Goal: Task Accomplishment & Management: Manage account settings

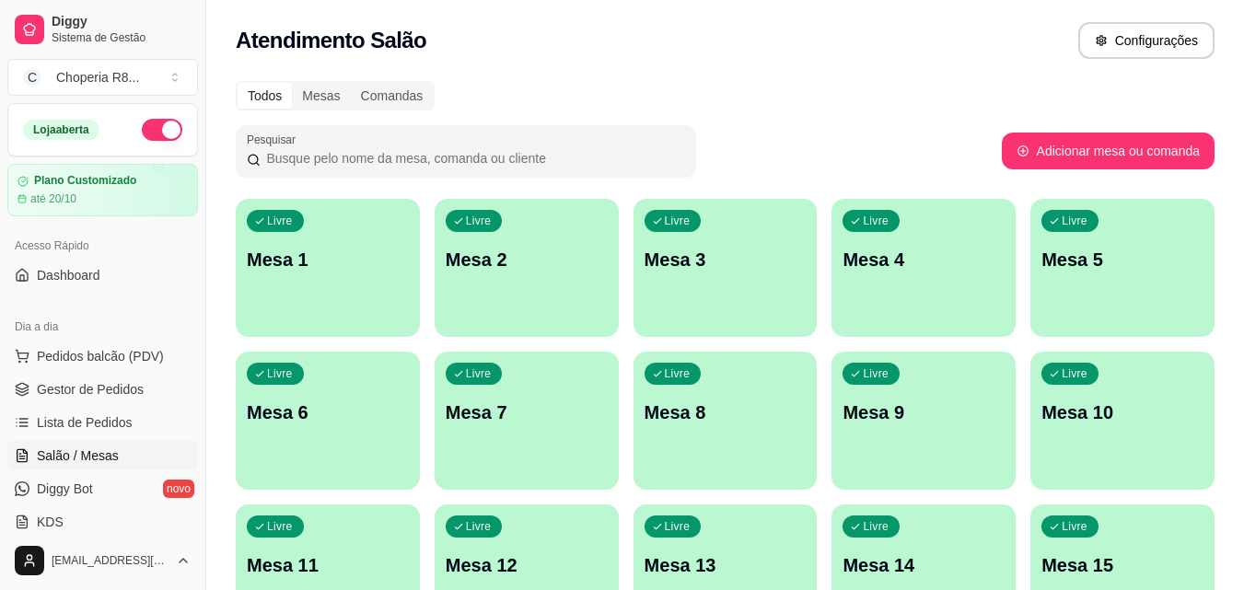
scroll to position [276, 0]
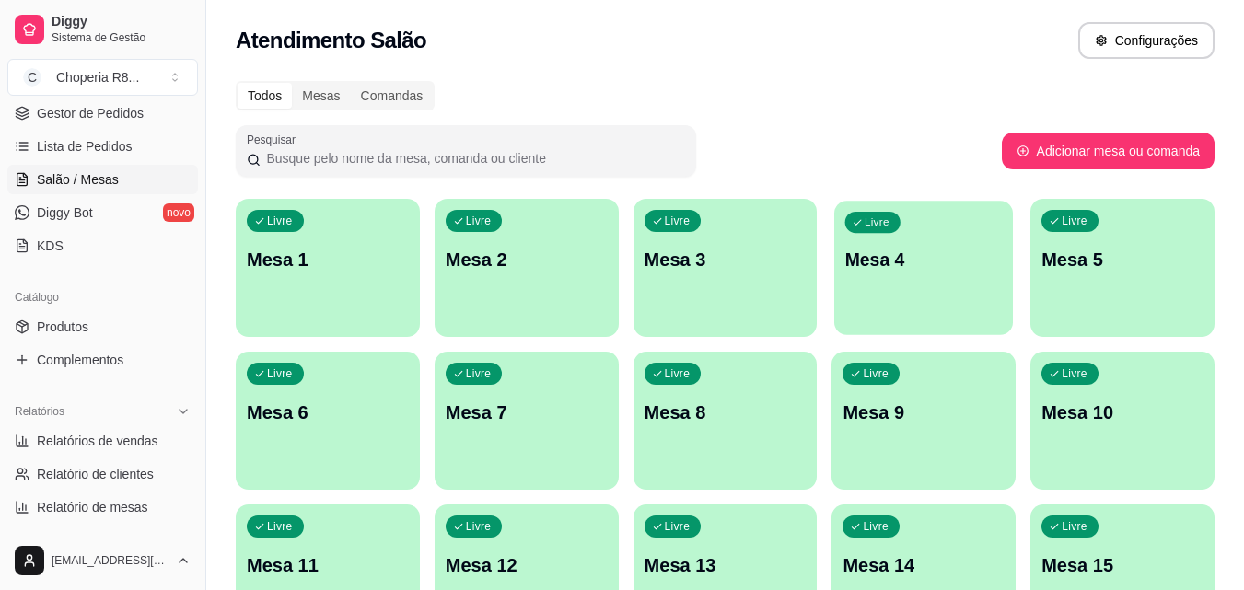
click at [952, 224] on div "Livre Mesa 4" at bounding box center [923, 257] width 179 height 112
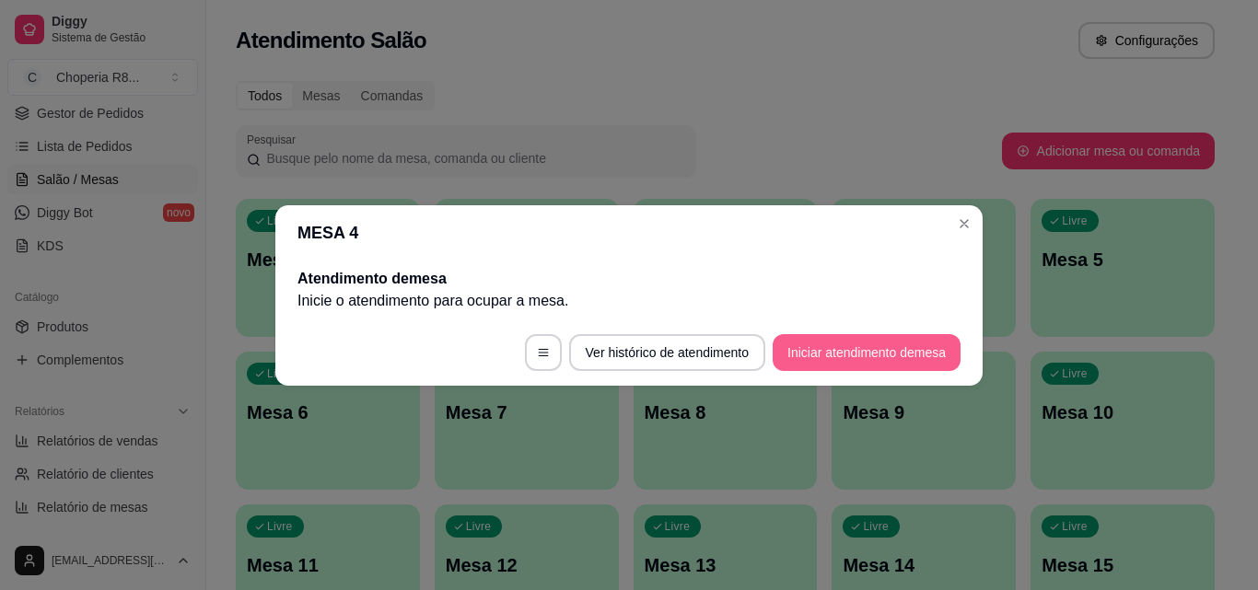
click at [896, 354] on button "Iniciar atendimento de mesa" at bounding box center [866, 352] width 188 height 37
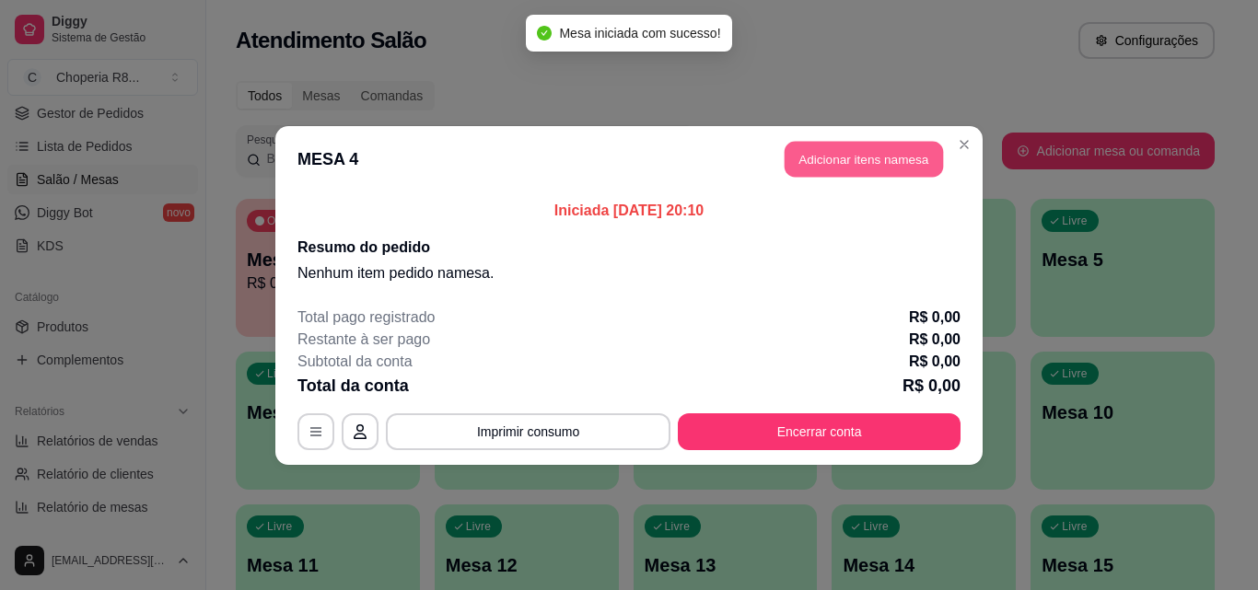
click at [818, 164] on button "Adicionar itens na mesa" at bounding box center [863, 159] width 158 height 36
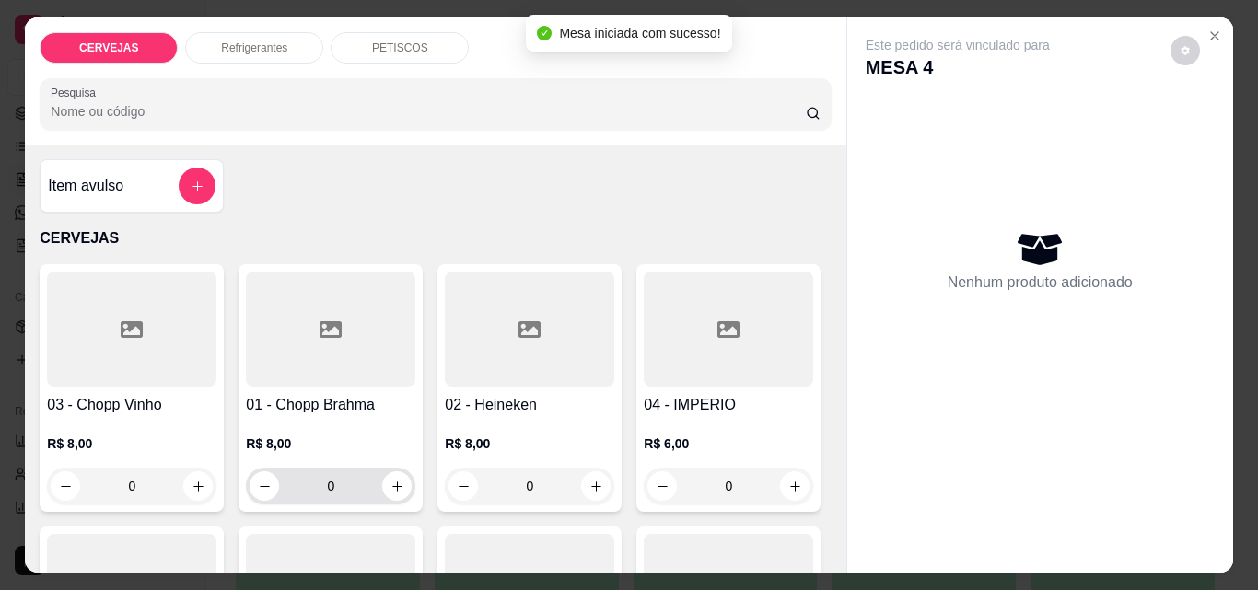
click at [328, 487] on div "0" at bounding box center [330, 486] width 162 height 37
drag, startPoint x: 335, startPoint y: 479, endPoint x: 278, endPoint y: 485, distance: 57.4
click at [279, 485] on input "0" at bounding box center [330, 486] width 103 height 37
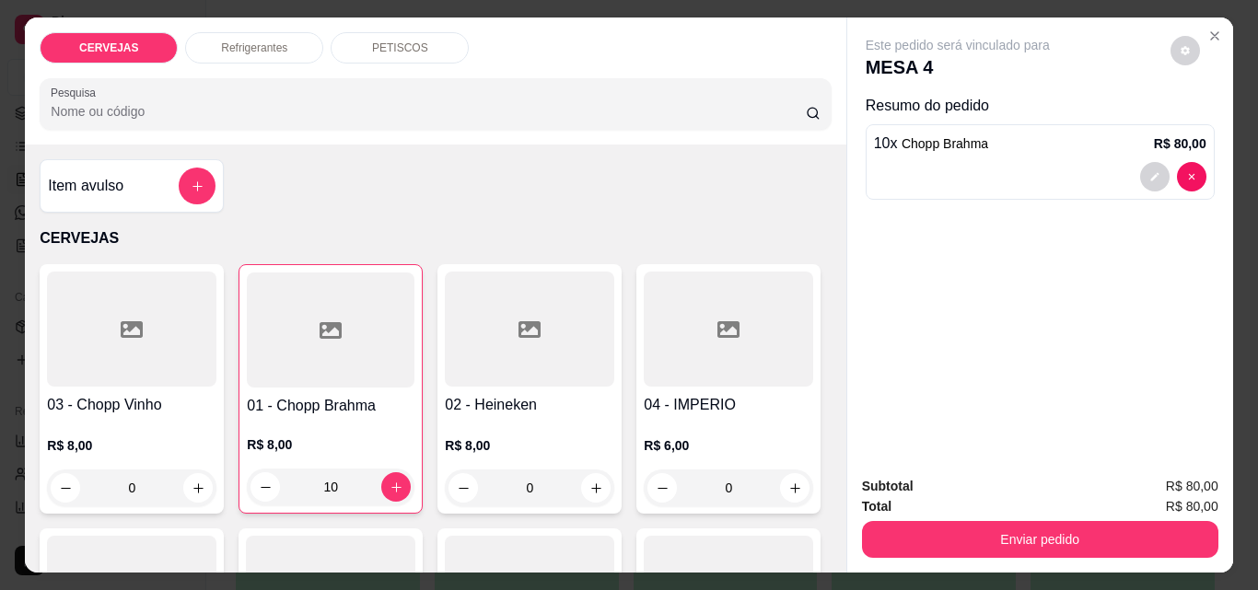
type input "10"
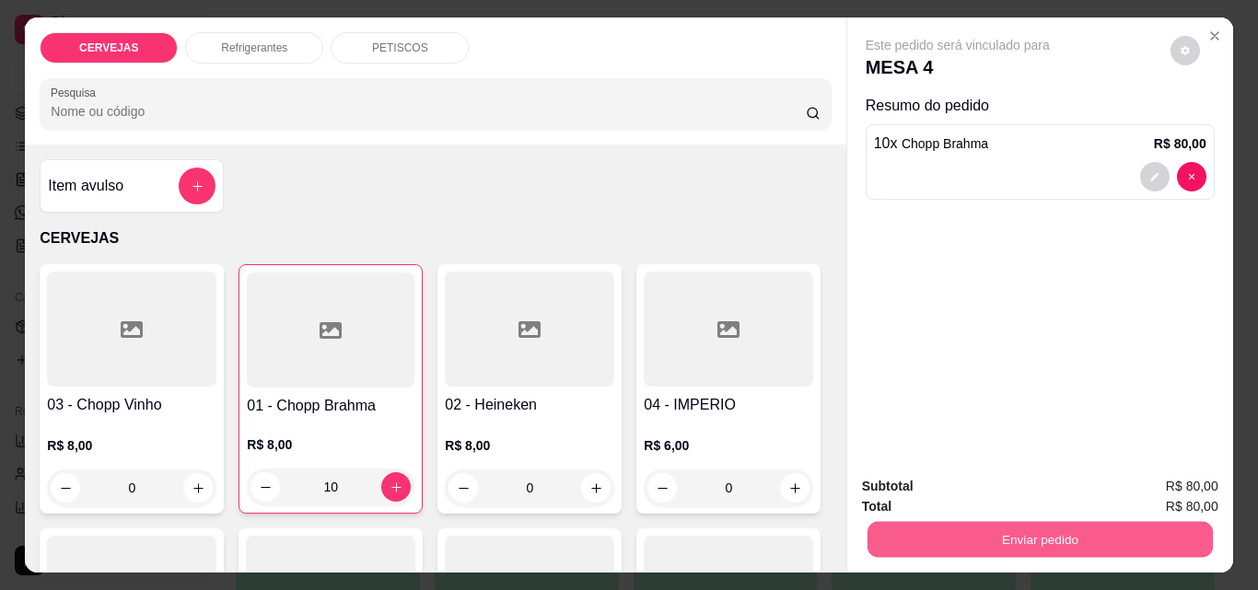
click at [902, 530] on button "Enviar pedido" at bounding box center [1038, 539] width 345 height 36
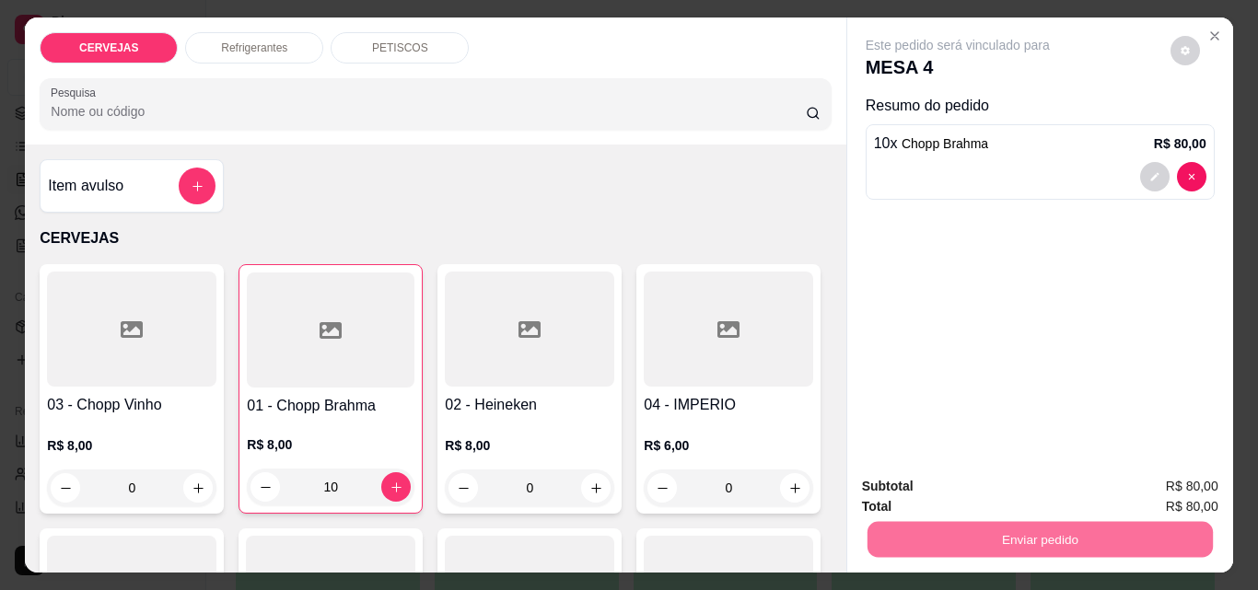
click at [1203, 489] on button "Enviar pedido" at bounding box center [1170, 487] width 104 height 35
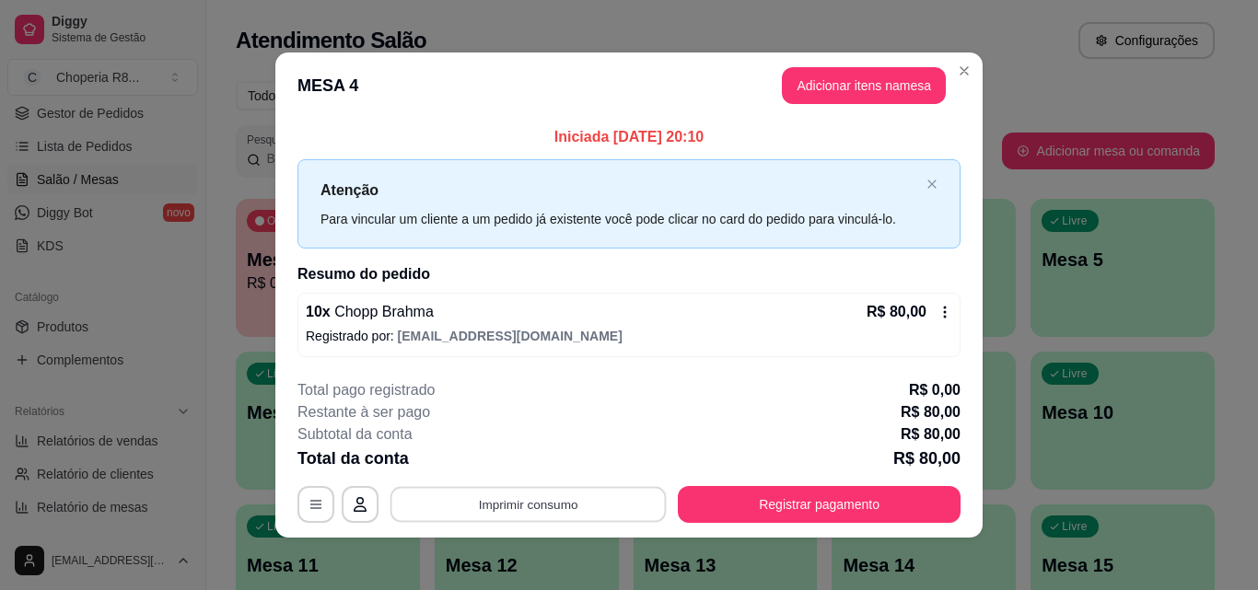
click at [566, 517] on button "Imprimir consumo" at bounding box center [528, 505] width 276 height 36
click at [549, 476] on div "Escolha a impressora IMPRESSORA" at bounding box center [527, 449] width 152 height 63
click at [550, 465] on button "IMPRESSORA" at bounding box center [526, 461] width 133 height 29
click at [838, 485] on div "**********" at bounding box center [628, 451] width 663 height 144
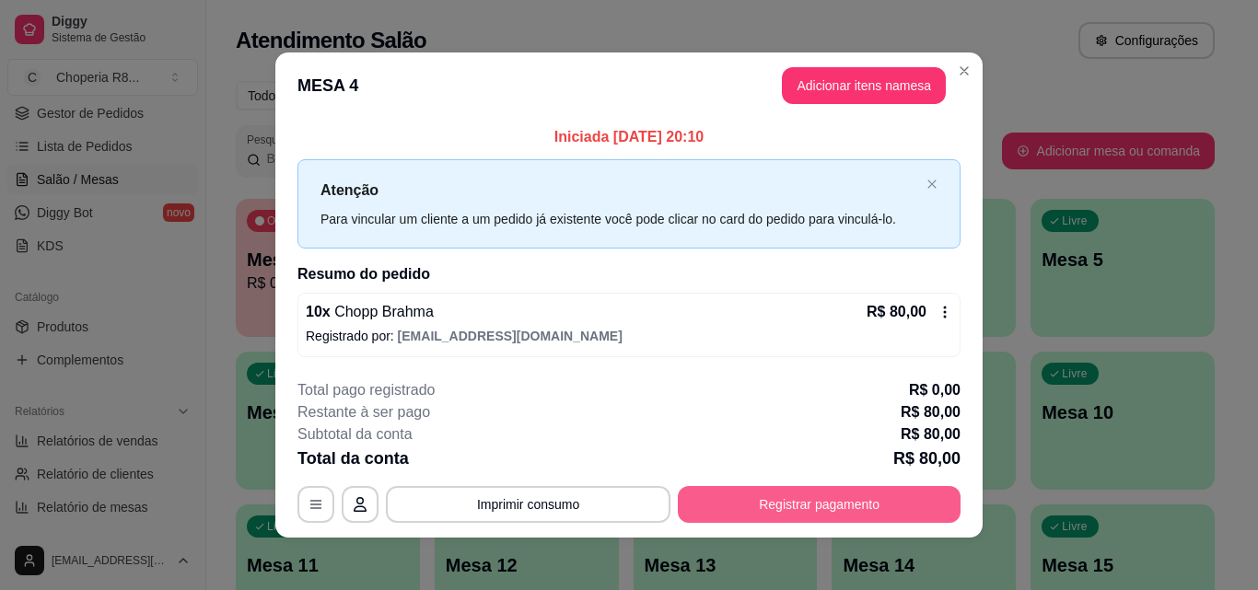
click at [835, 493] on button "Registrar pagamento" at bounding box center [819, 504] width 283 height 37
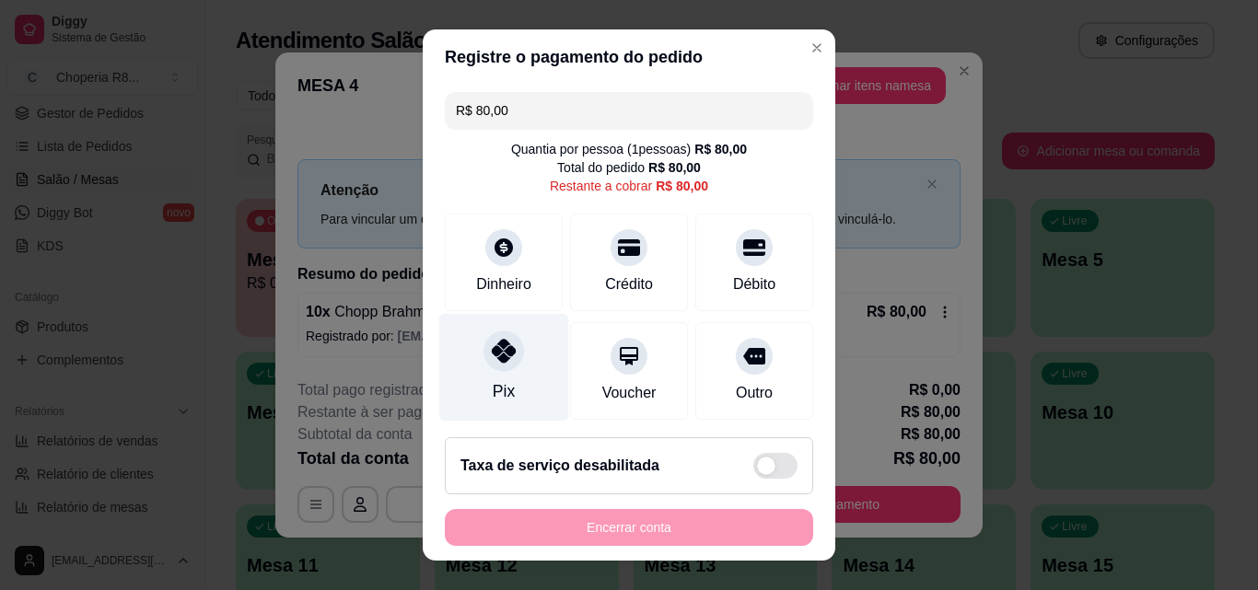
click at [479, 332] on div "Pix" at bounding box center [504, 368] width 130 height 108
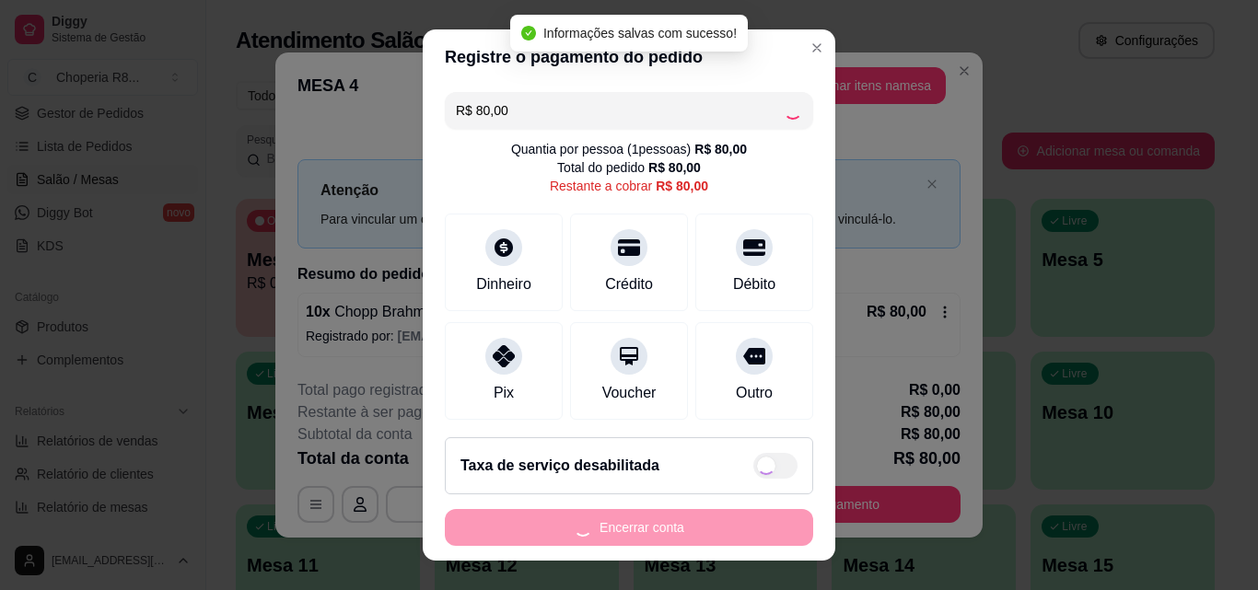
type input "R$ 0,00"
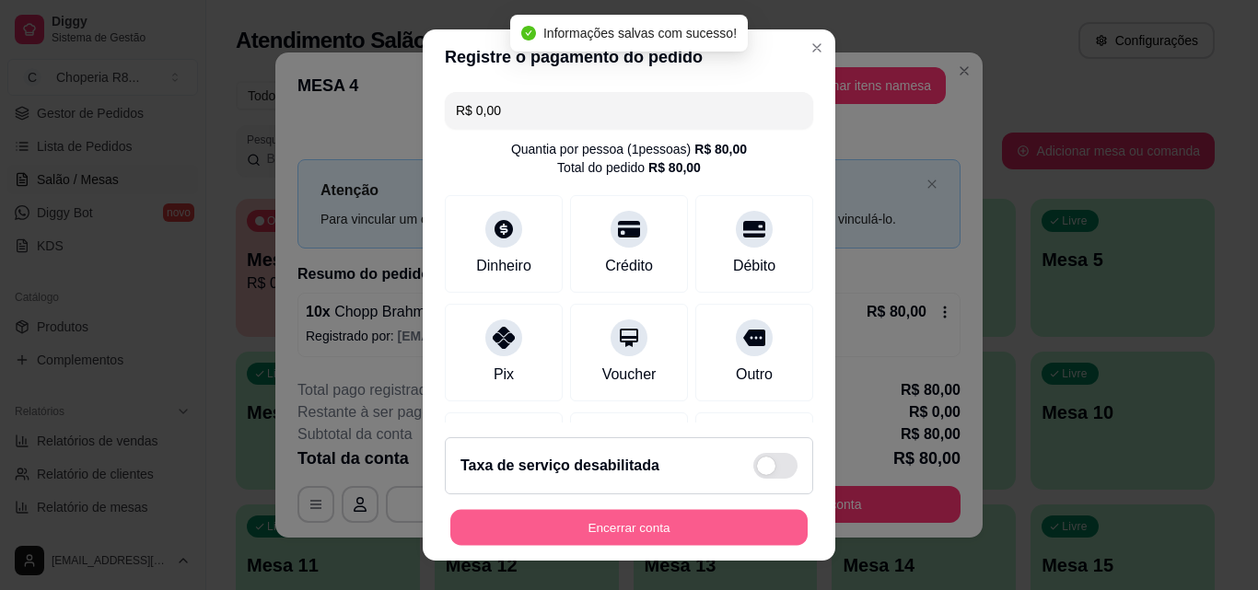
click at [632, 527] on button "Encerrar conta" at bounding box center [628, 528] width 357 height 36
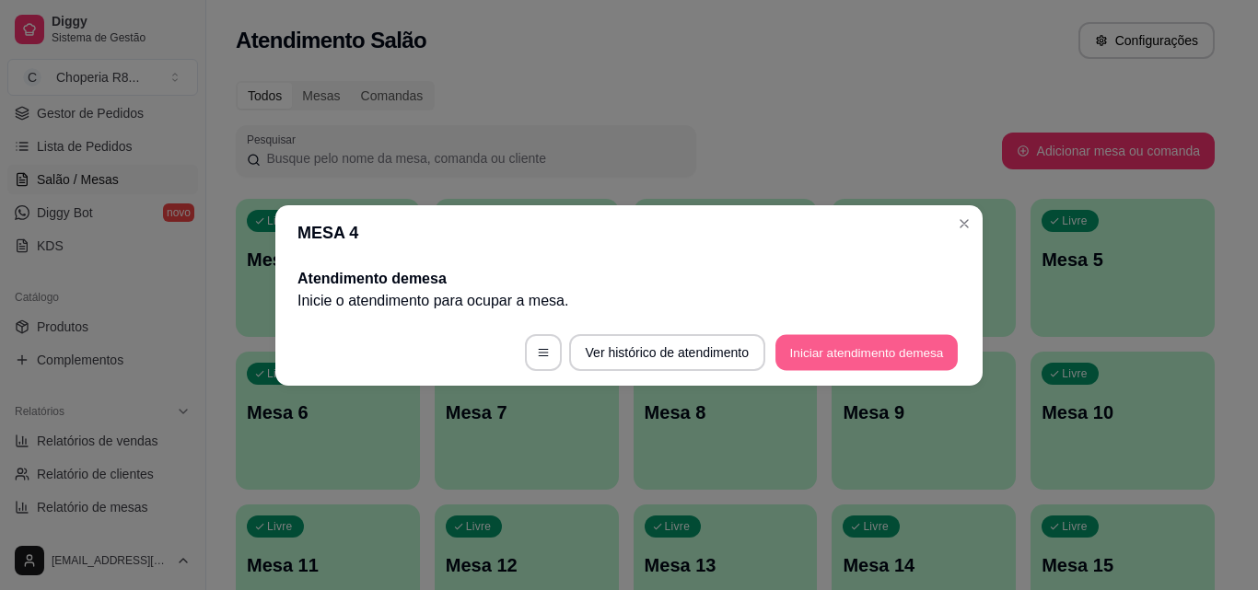
click at [862, 353] on button "Iniciar atendimento de mesa" at bounding box center [866, 352] width 182 height 36
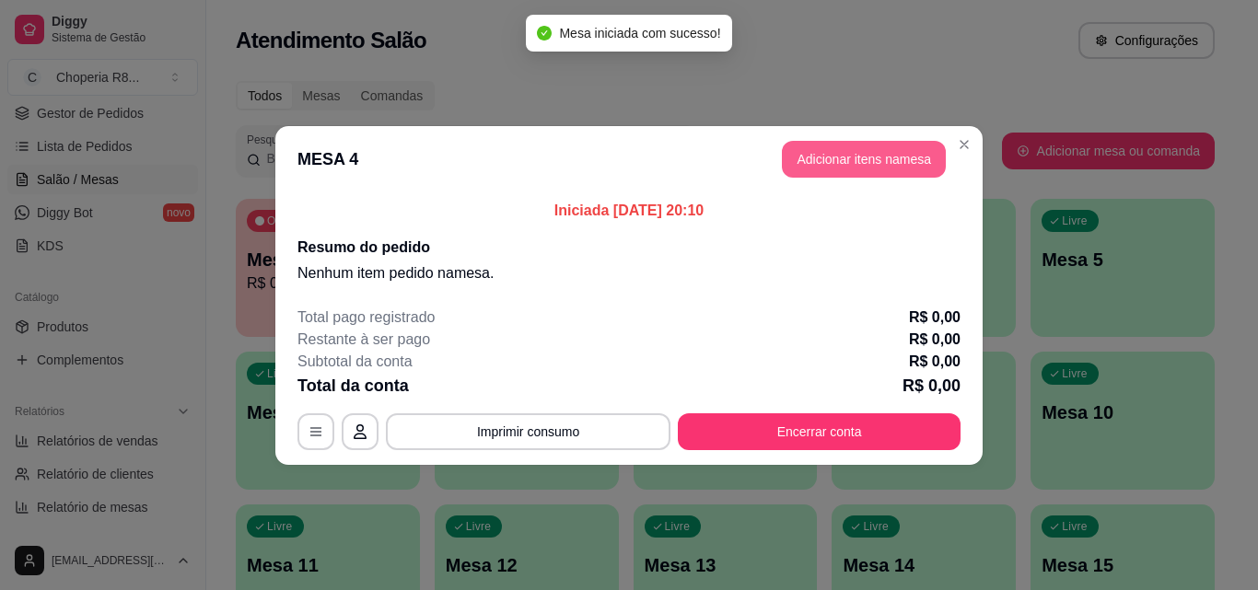
click at [908, 162] on button "Adicionar itens na mesa" at bounding box center [864, 159] width 164 height 37
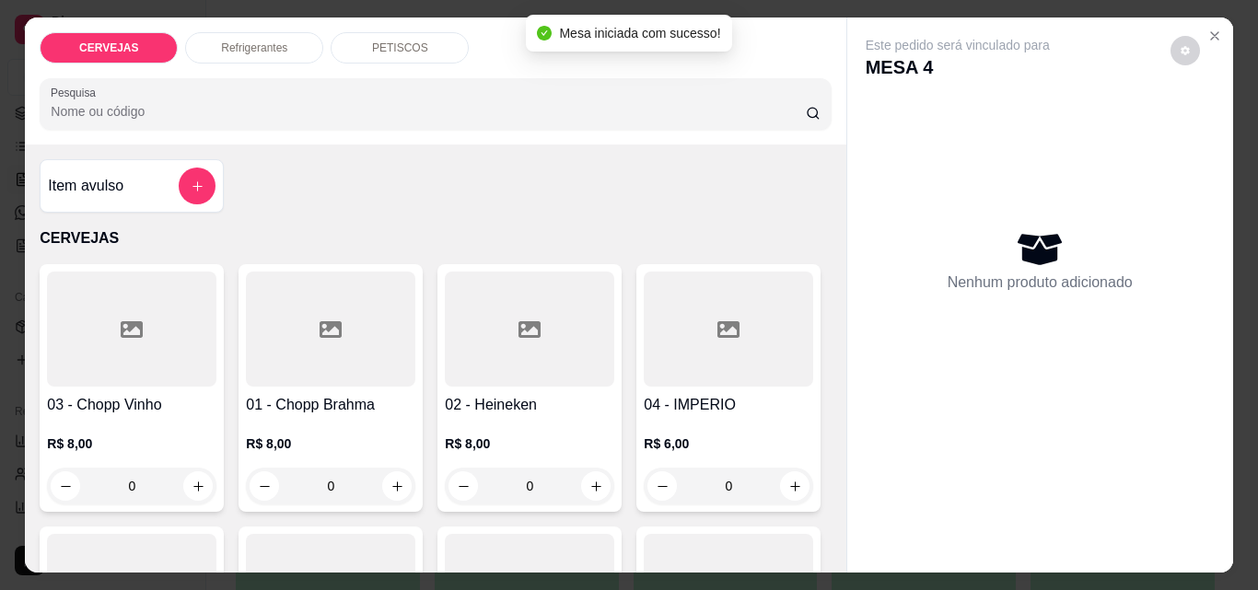
drag, startPoint x: 348, startPoint y: 475, endPoint x: 297, endPoint y: 483, distance: 51.3
click at [297, 483] on input "0" at bounding box center [330, 486] width 103 height 37
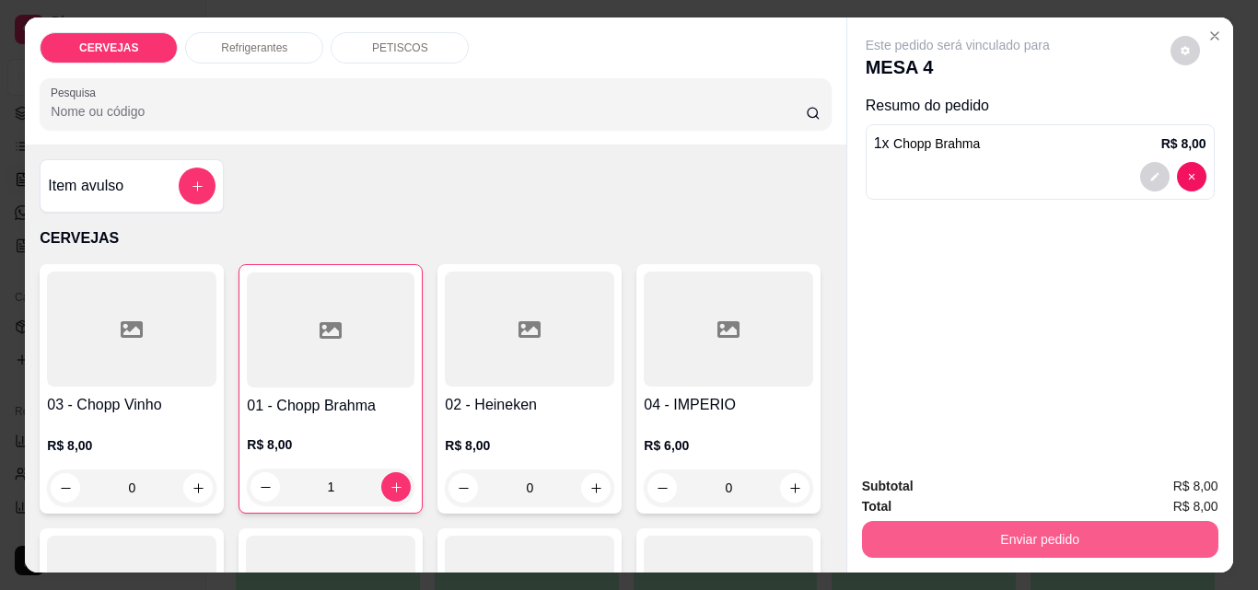
type input "1"
click at [1058, 522] on button "Enviar pedido" at bounding box center [1040, 539] width 356 height 37
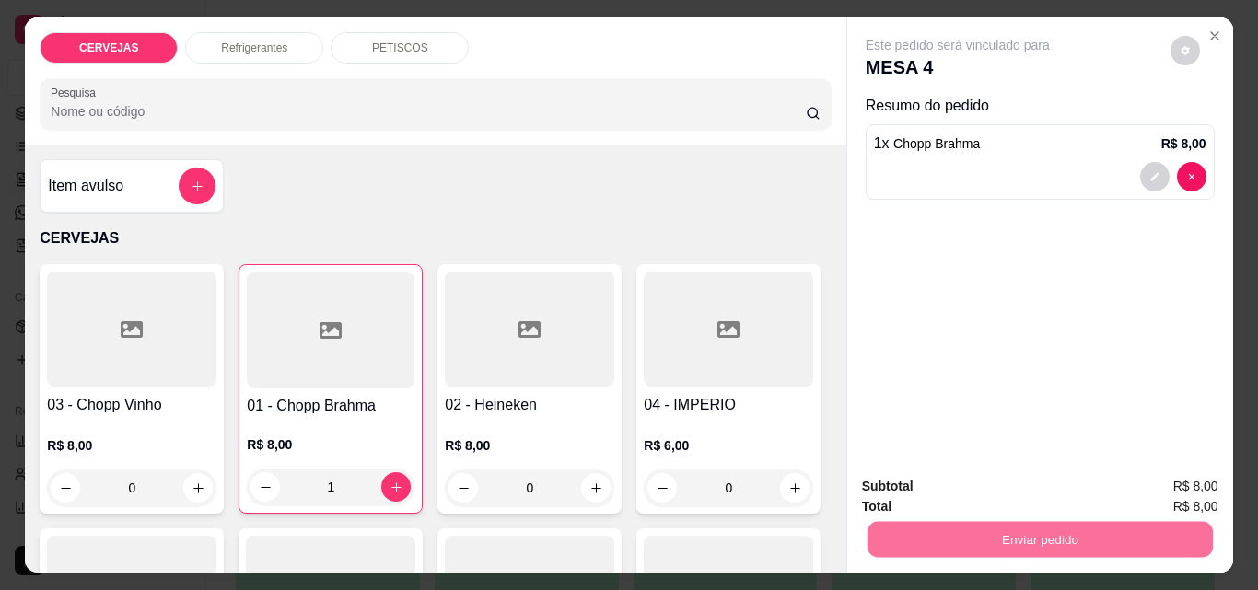
click at [996, 486] on button "Registrar cliente" at bounding box center [1047, 487] width 118 height 34
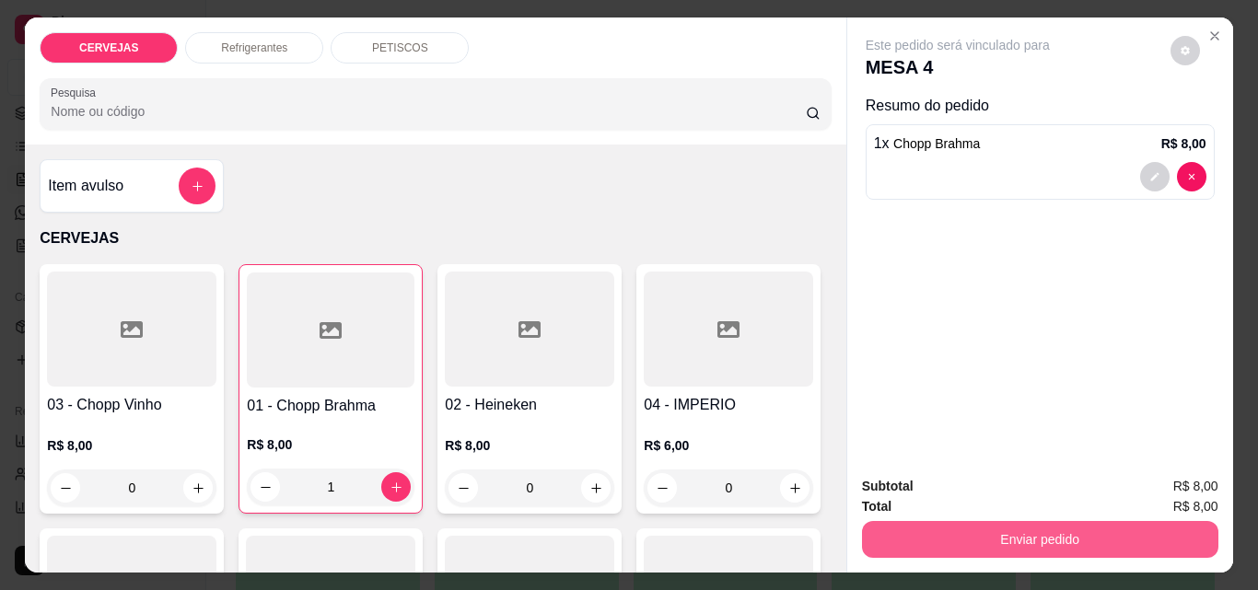
click at [1080, 524] on button "Enviar pedido" at bounding box center [1040, 539] width 356 height 37
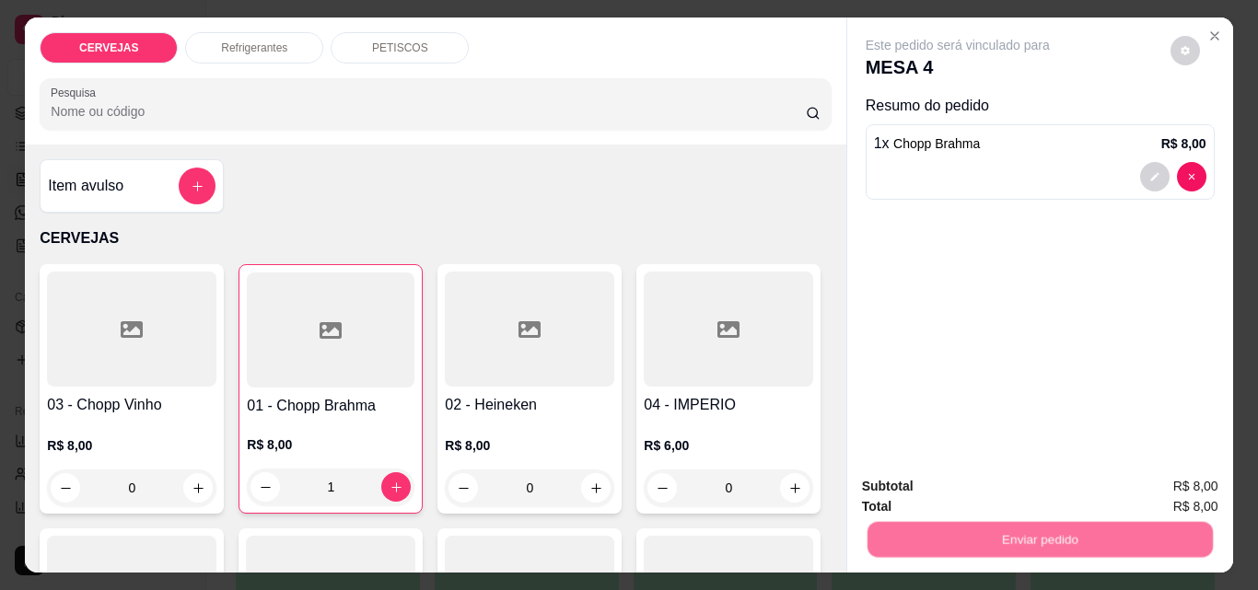
click at [1127, 482] on button "Enviar pedido" at bounding box center [1170, 487] width 101 height 34
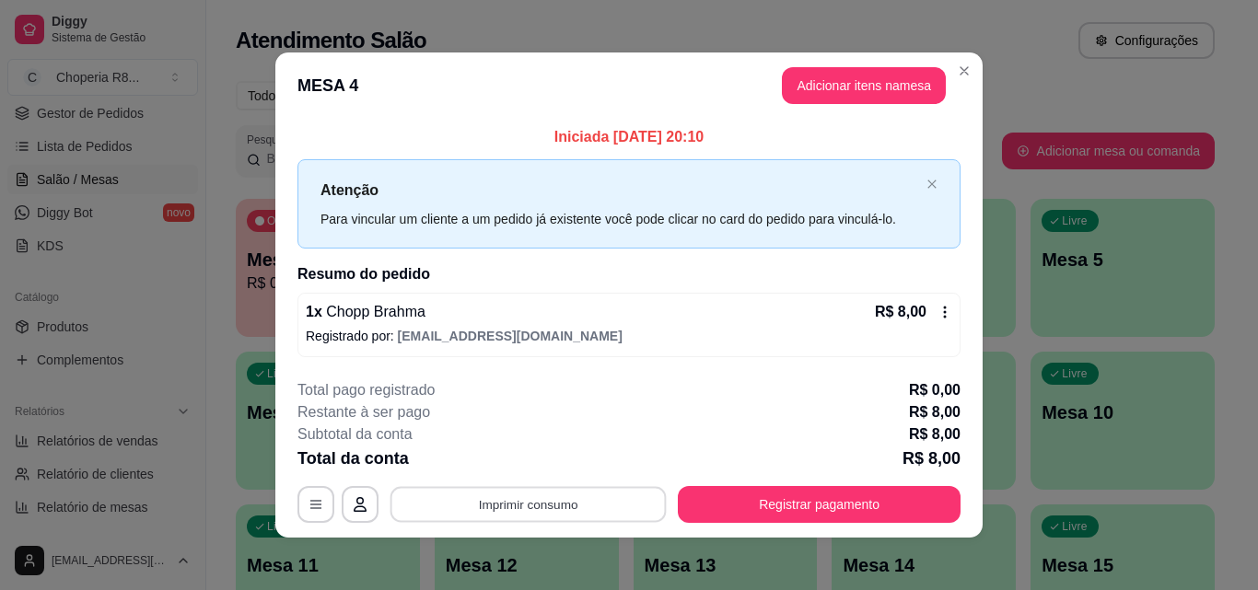
click at [628, 507] on button "Imprimir consumo" at bounding box center [528, 505] width 276 height 36
click at [581, 453] on div "Escolha a impressora IMPRESSORA" at bounding box center [527, 456] width 122 height 50
click at [562, 453] on button "IMPRESSORA" at bounding box center [526, 461] width 129 height 29
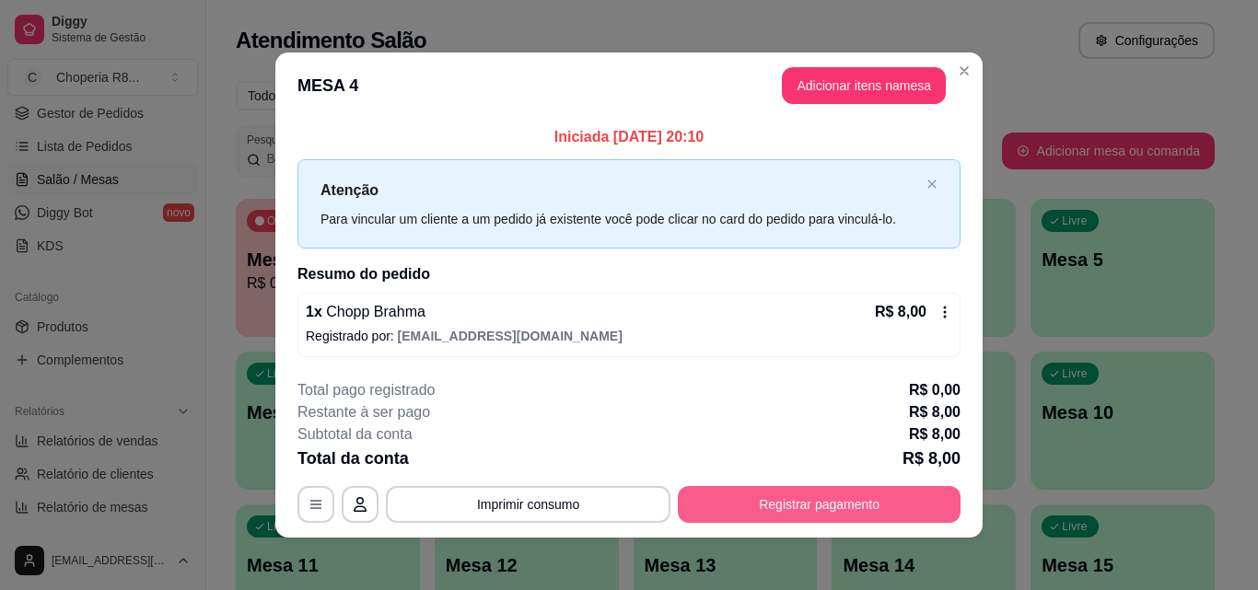
click at [918, 519] on button "Registrar pagamento" at bounding box center [819, 504] width 283 height 37
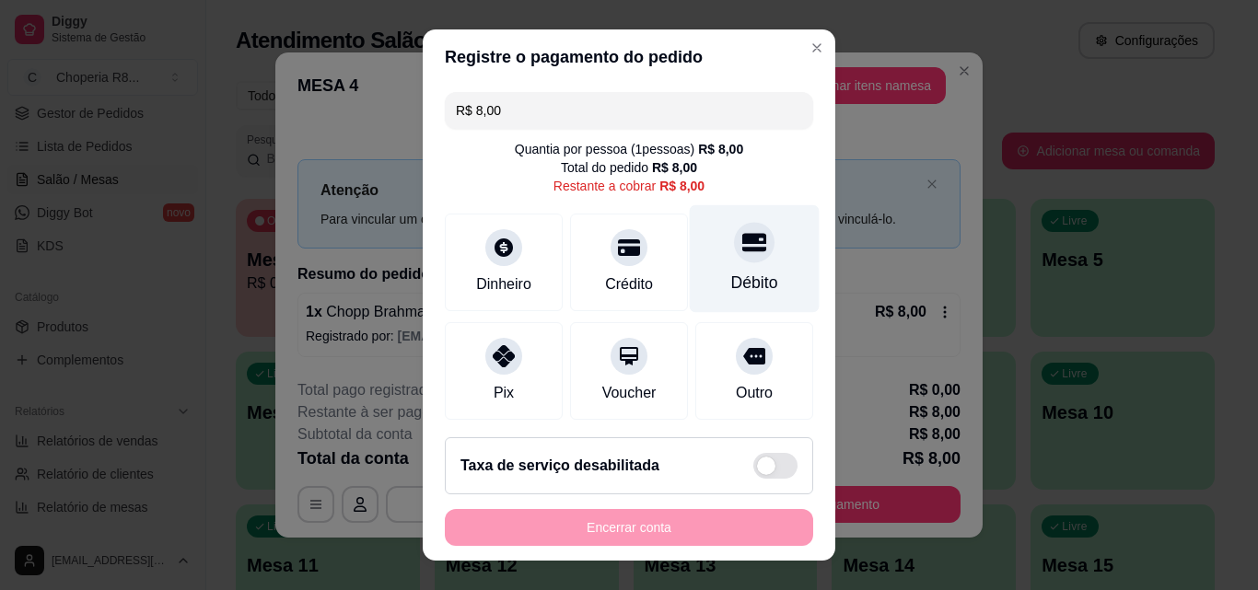
click at [766, 259] on div "Débito" at bounding box center [755, 259] width 130 height 108
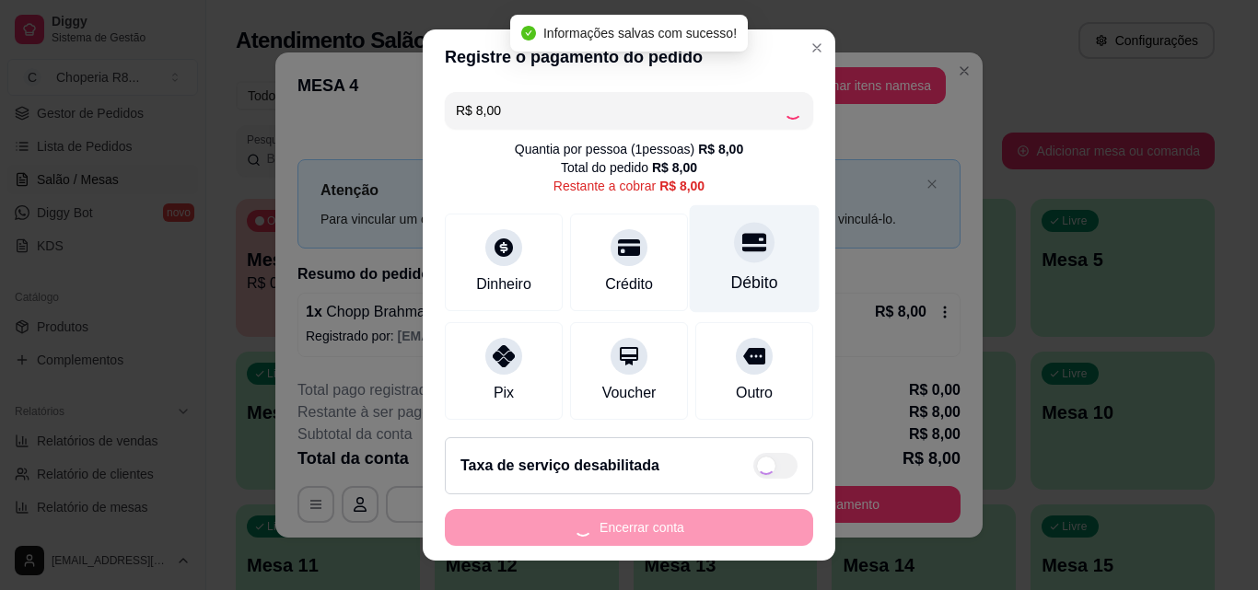
type input "R$ 0,00"
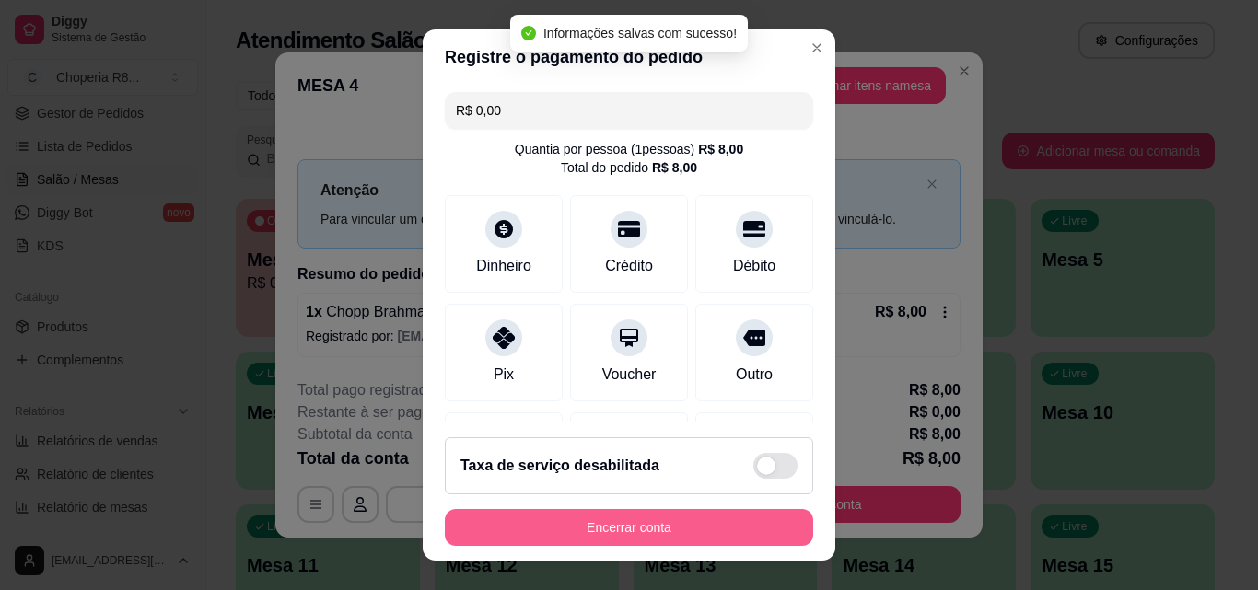
click at [521, 533] on button "Encerrar conta" at bounding box center [629, 527] width 368 height 37
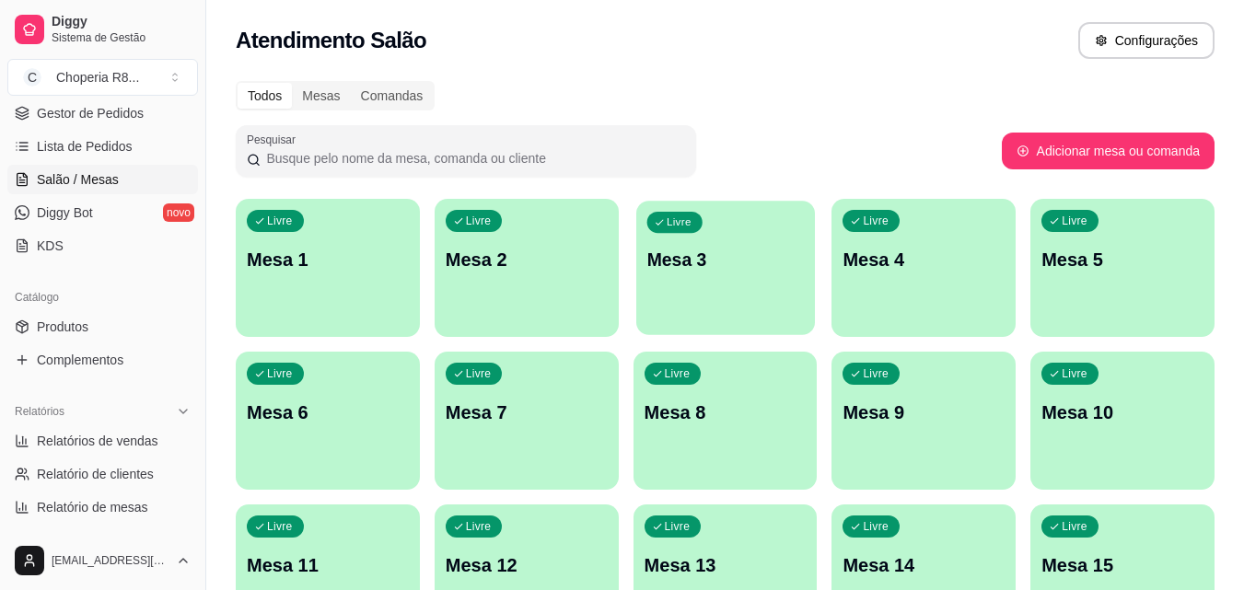
click at [743, 265] on p "Mesa 3" at bounding box center [724, 260] width 157 height 25
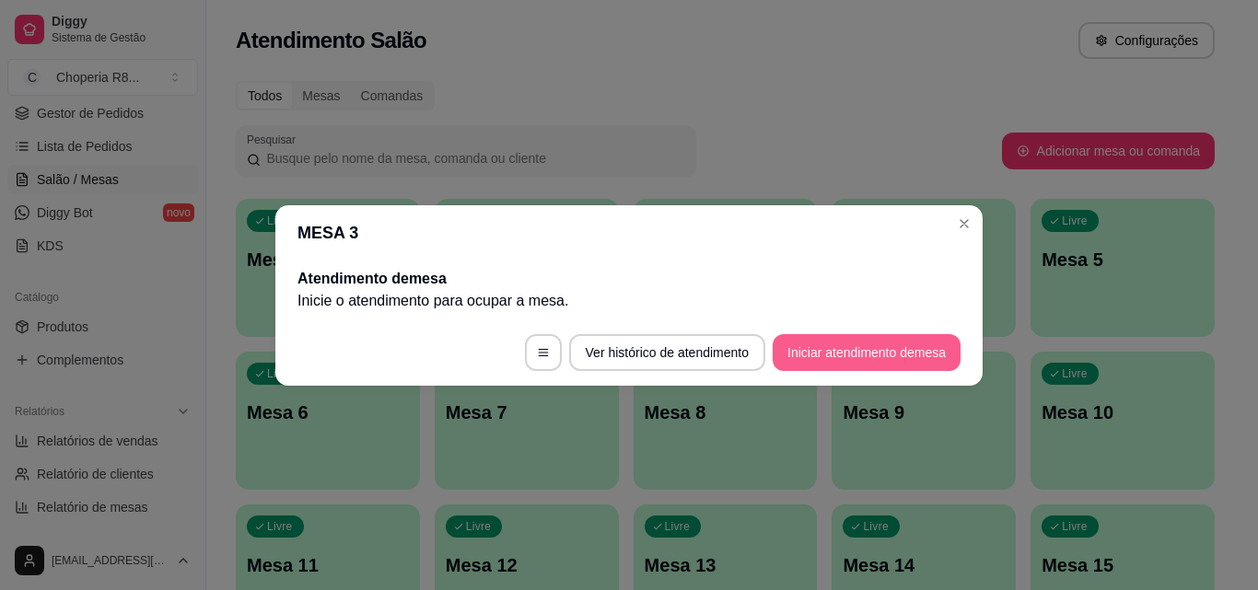
click at [861, 343] on button "Iniciar atendimento de mesa" at bounding box center [866, 352] width 188 height 37
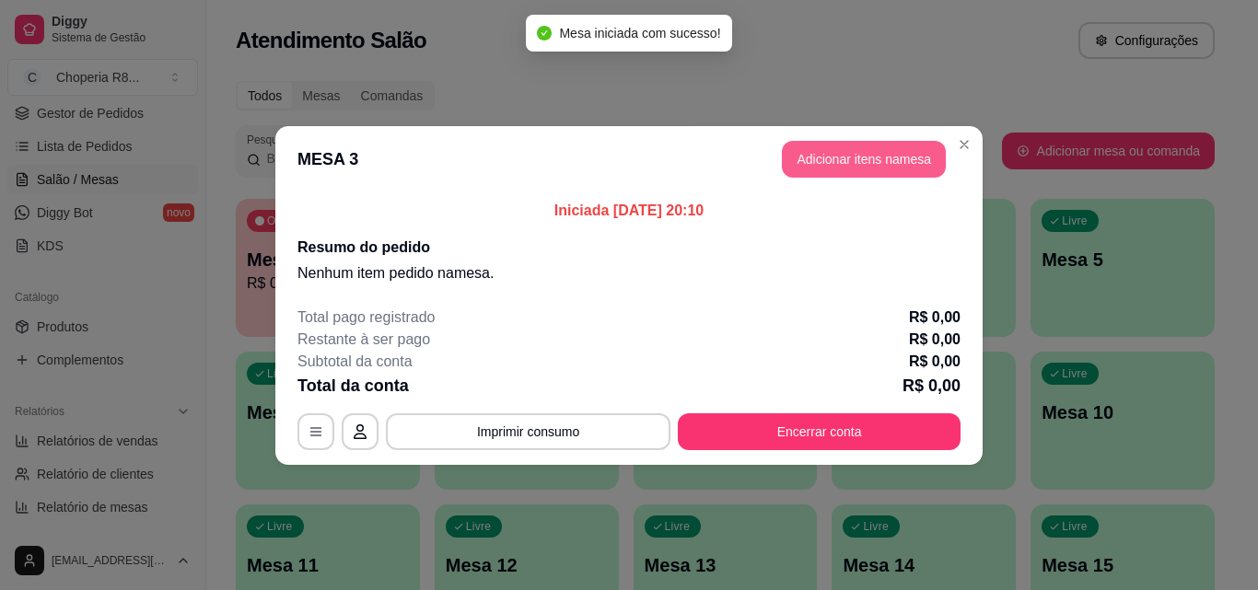
click at [793, 160] on button "Adicionar itens na mesa" at bounding box center [864, 159] width 164 height 37
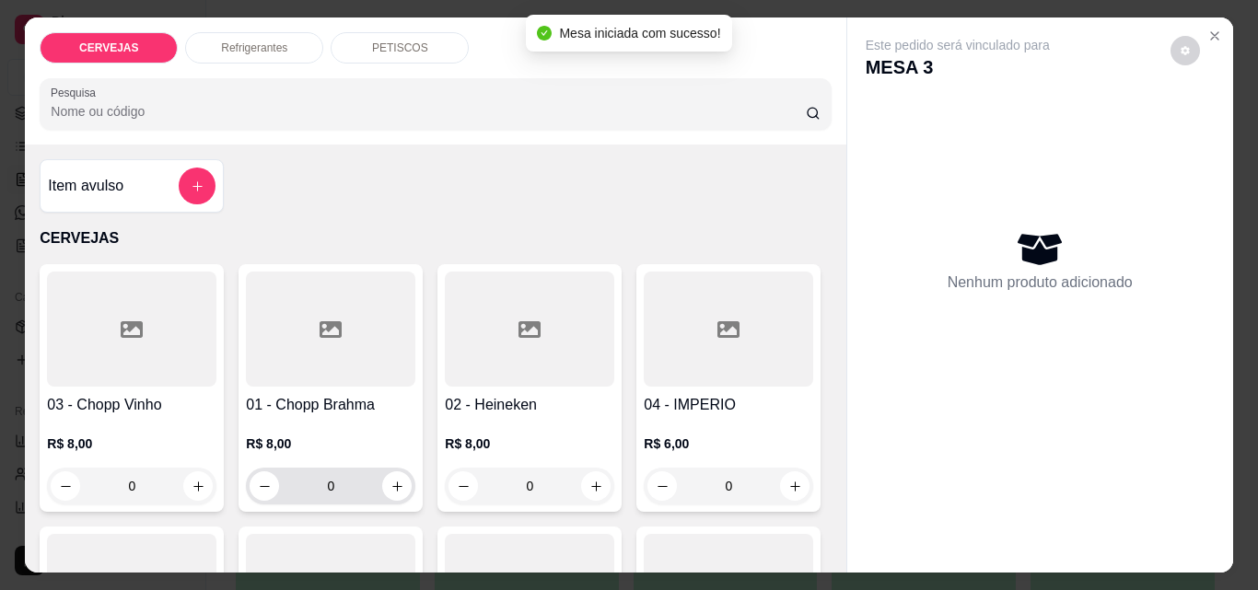
drag, startPoint x: 337, startPoint y: 481, endPoint x: 238, endPoint y: 520, distance: 106.7
click at [242, 523] on div "03 - Chopp Vinho R$ 8,00 0 01 - Chopp Brahma R$ 8,00 0 02 - Heineken R$ 8,00 0 …" at bounding box center [435, 519] width 791 height 510
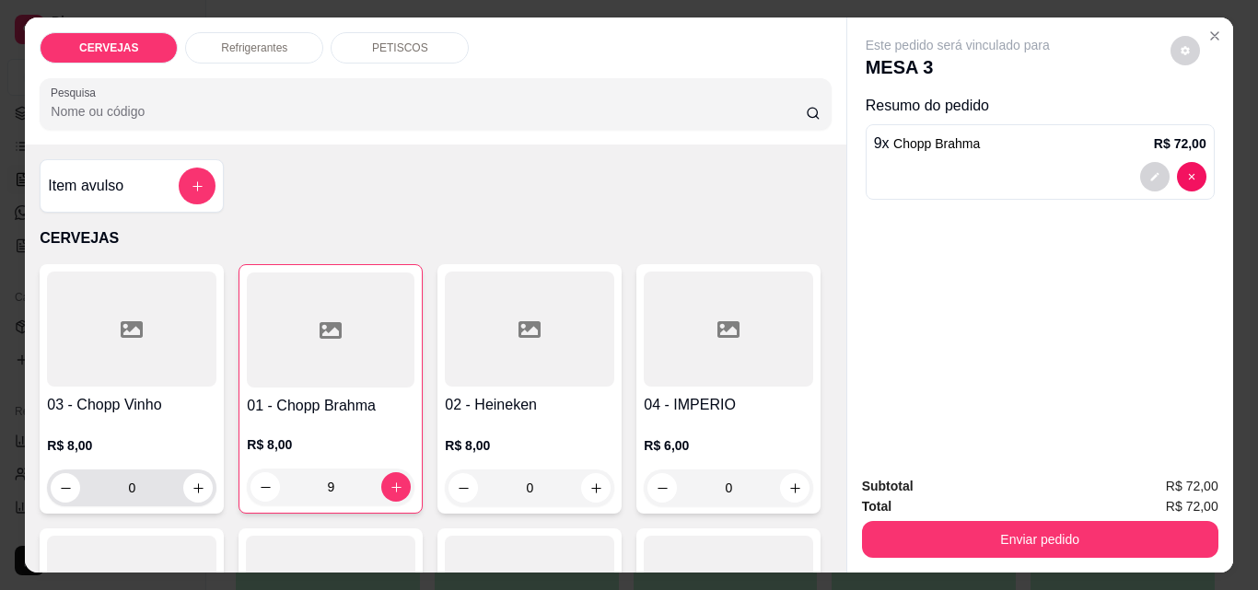
type input "9"
drag, startPoint x: 141, startPoint y: 477, endPoint x: 92, endPoint y: 497, distance: 52.8
click at [92, 497] on input "0" at bounding box center [131, 488] width 103 height 37
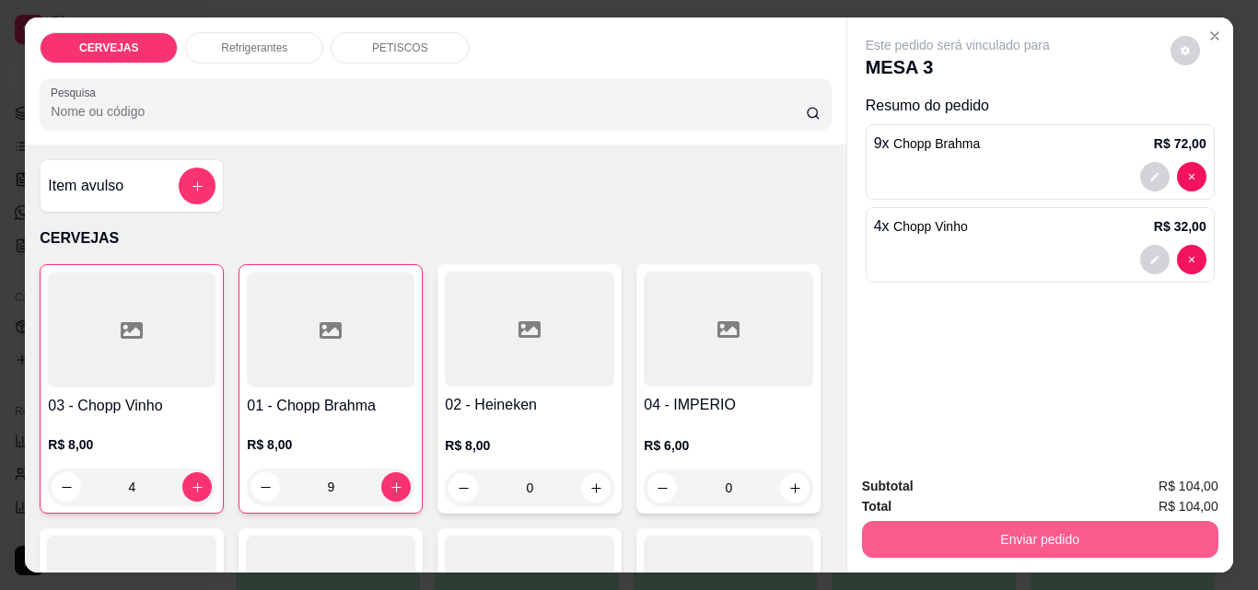
type input "4"
click at [1005, 523] on button "Enviar pedido" at bounding box center [1038, 539] width 345 height 36
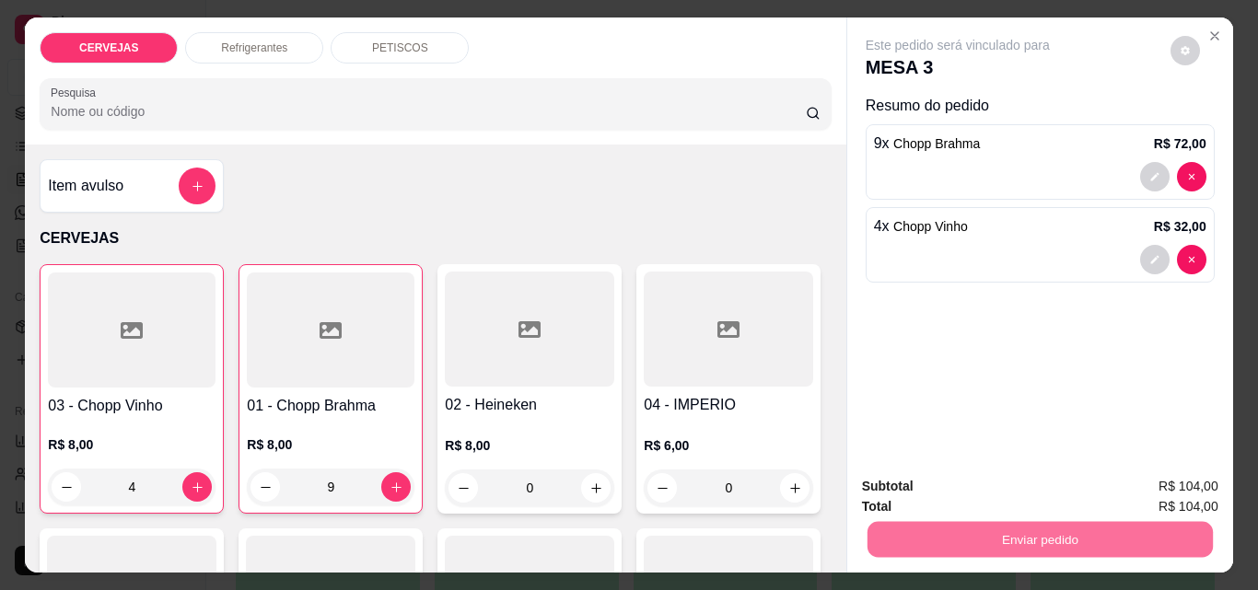
click at [1148, 474] on button "Enviar pedido" at bounding box center [1170, 487] width 104 height 35
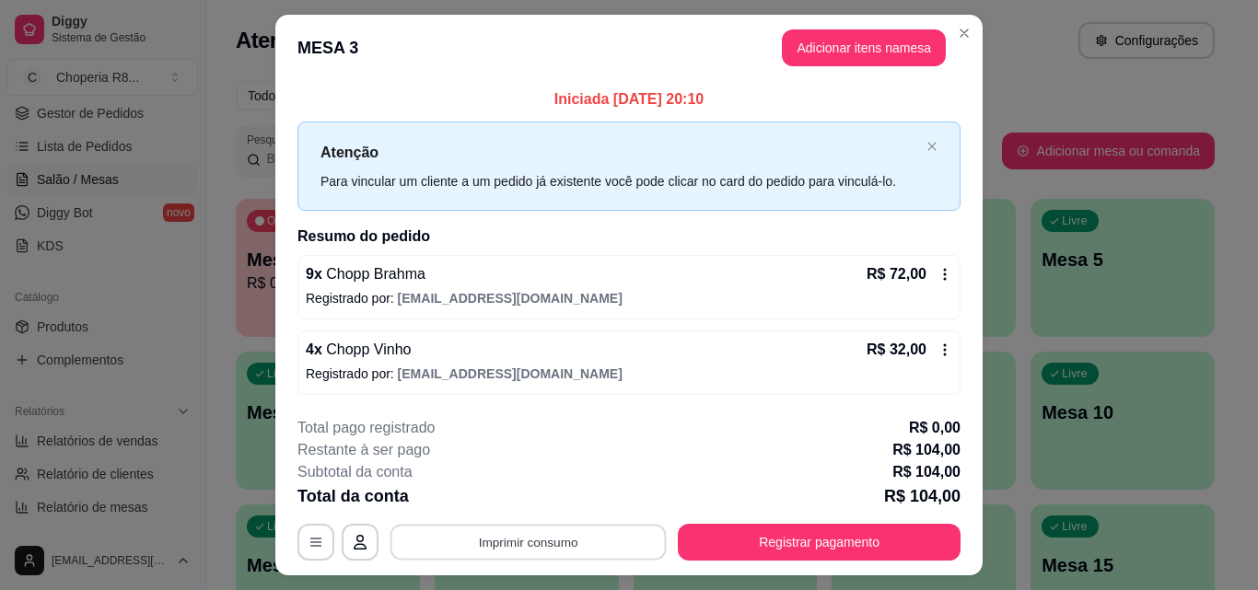
click at [623, 541] on button "Imprimir consumo" at bounding box center [528, 543] width 276 height 36
click at [538, 492] on button "IMPRESSORA" at bounding box center [526, 499] width 133 height 29
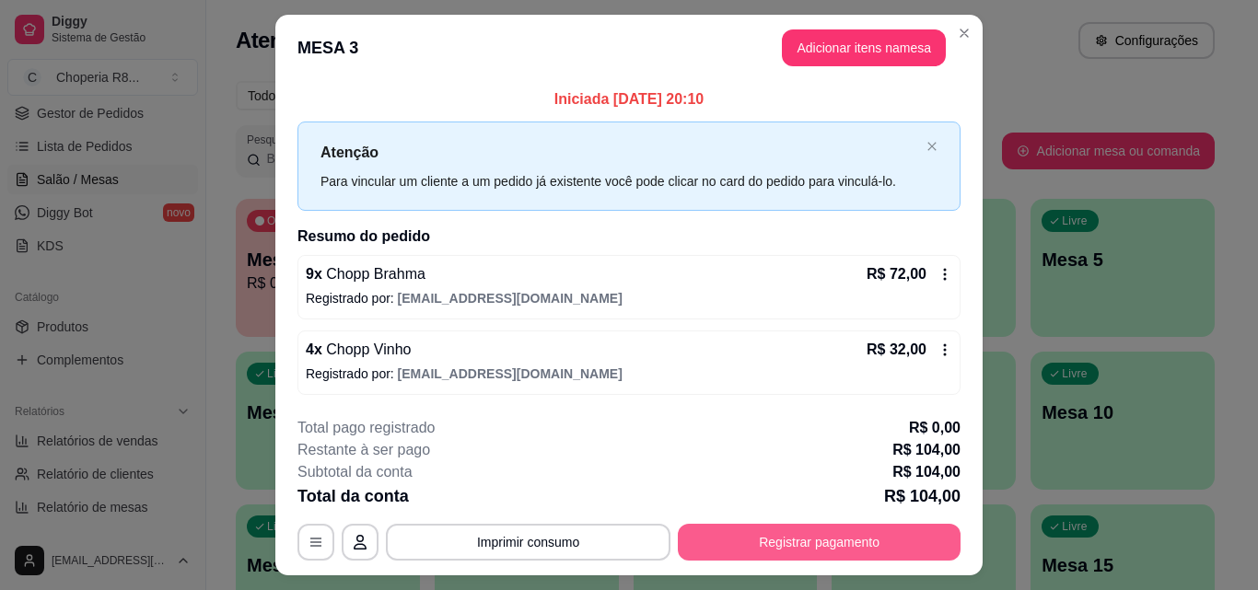
click at [778, 546] on button "Registrar pagamento" at bounding box center [819, 542] width 283 height 37
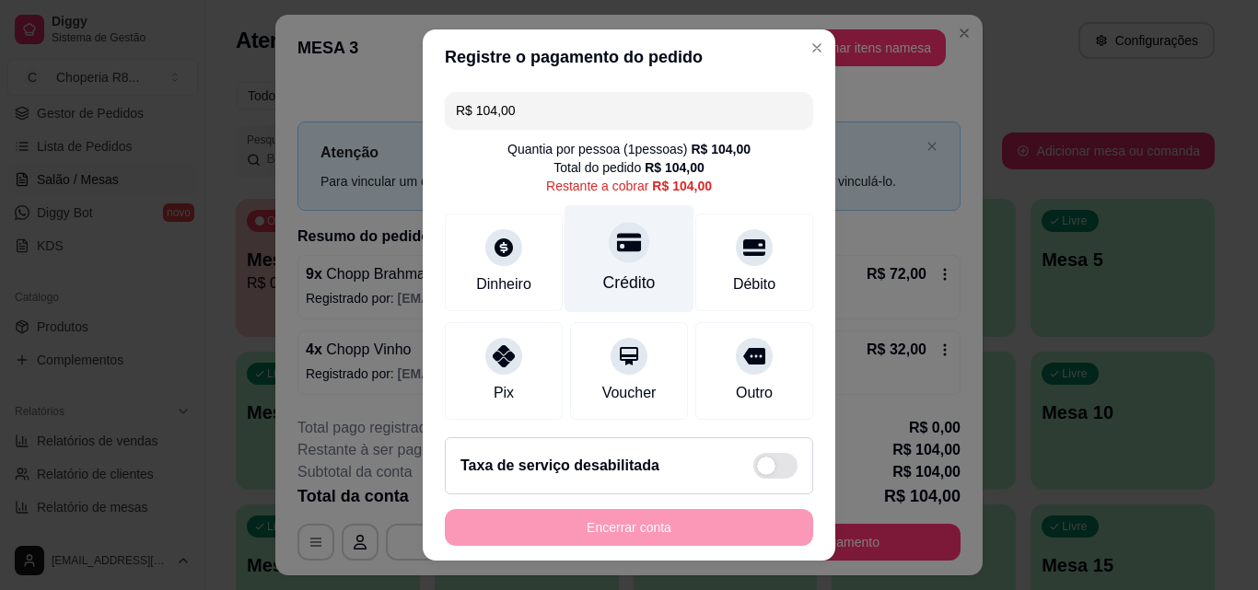
click at [592, 260] on div "Crédito" at bounding box center [629, 259] width 130 height 108
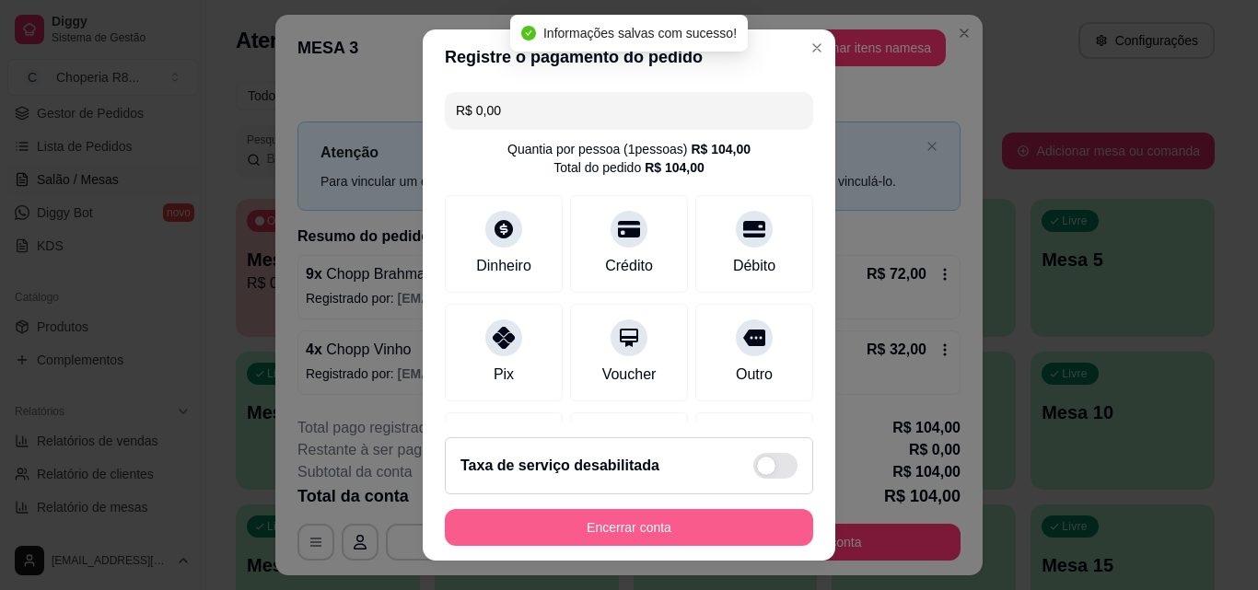
type input "R$ 0,00"
click at [664, 532] on button "Encerrar conta" at bounding box center [629, 527] width 368 height 37
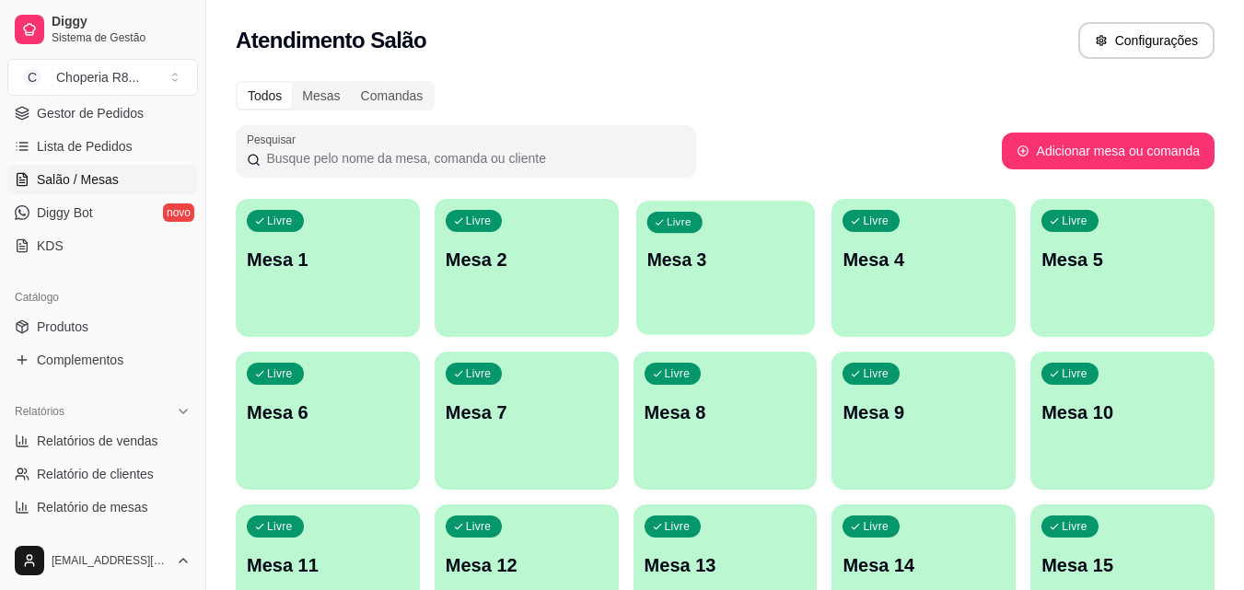
click at [633, 245] on div "Livre Mesa 1 Livre Mesa 2 Livre Mesa 3 Livre Mesa 4 Livre Mesa 5 Livre Mesa 6 L…" at bounding box center [725, 497] width 979 height 597
click at [702, 248] on p "Mesa 3" at bounding box center [724, 260] width 157 height 25
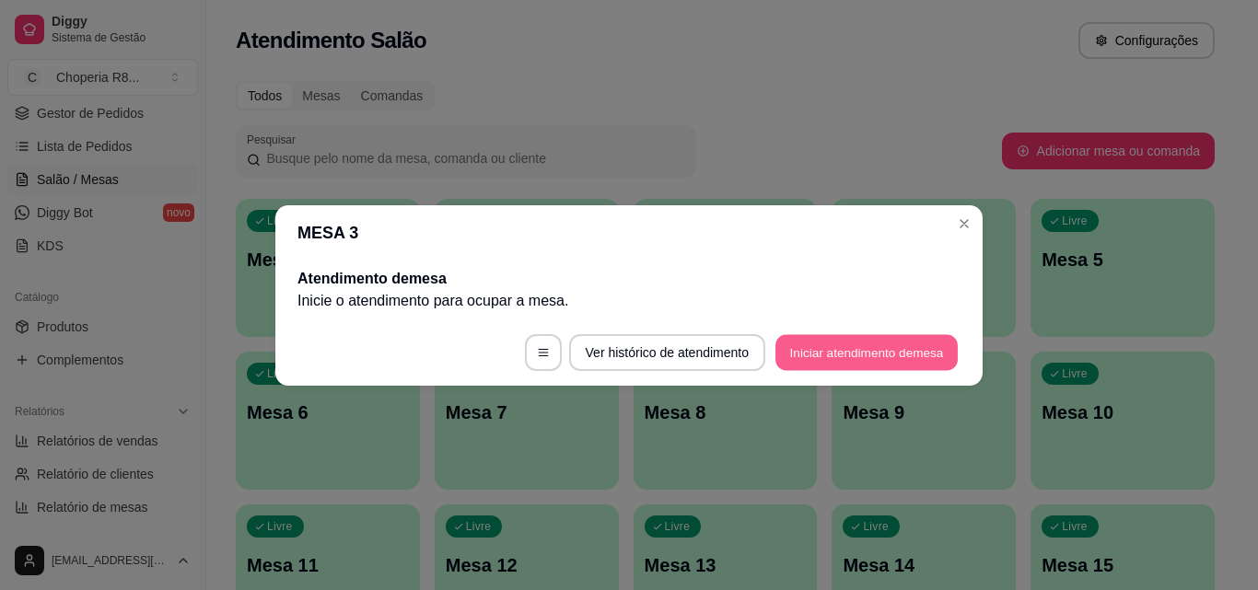
click at [866, 357] on button "Iniciar atendimento de mesa" at bounding box center [866, 352] width 182 height 36
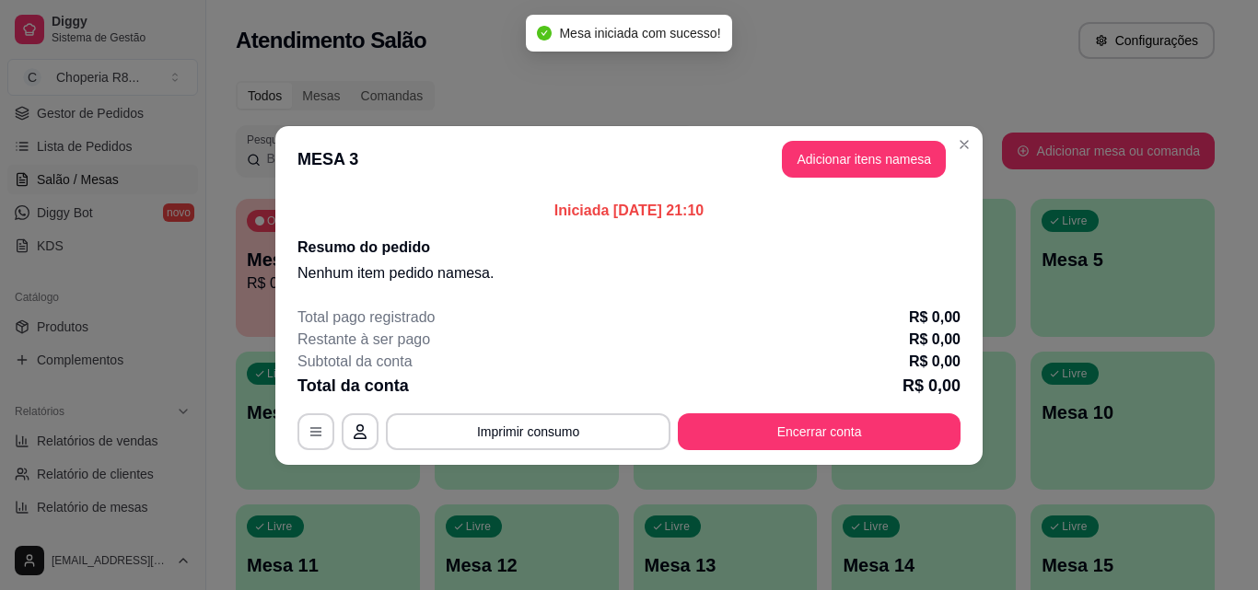
click at [856, 184] on header "MESA 3 Adicionar itens na mesa" at bounding box center [628, 159] width 707 height 66
click at [856, 173] on button "Adicionar itens na mesa" at bounding box center [864, 159] width 164 height 37
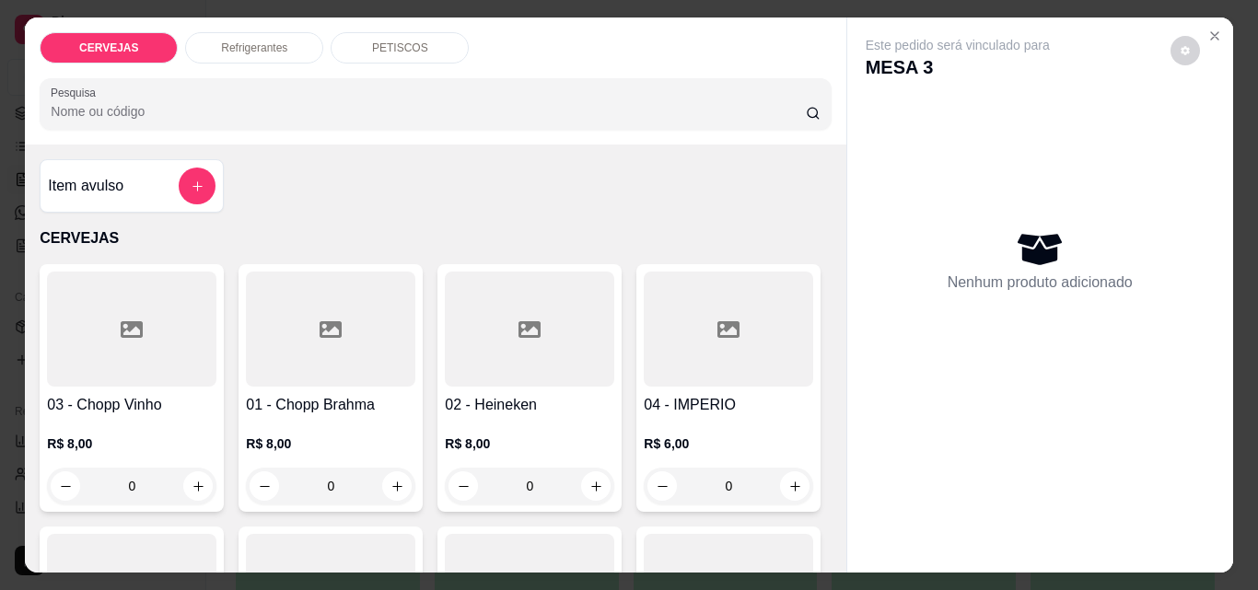
drag, startPoint x: 311, startPoint y: 491, endPoint x: 268, endPoint y: 490, distance: 43.3
click at [279, 491] on input "0" at bounding box center [330, 486] width 103 height 37
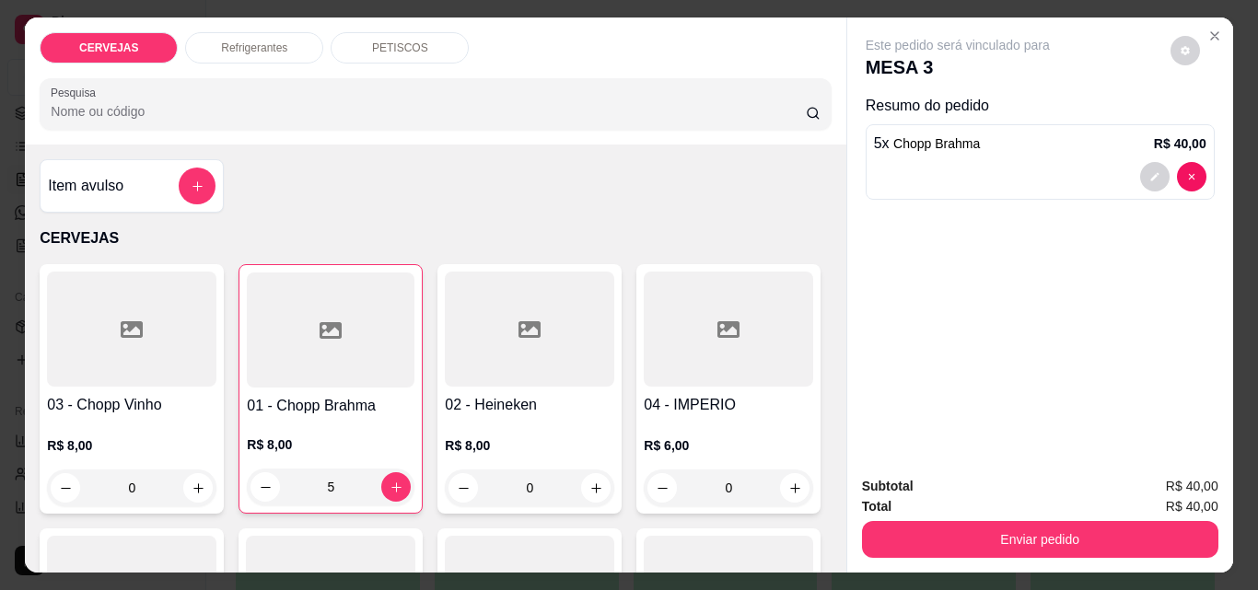
type input "5"
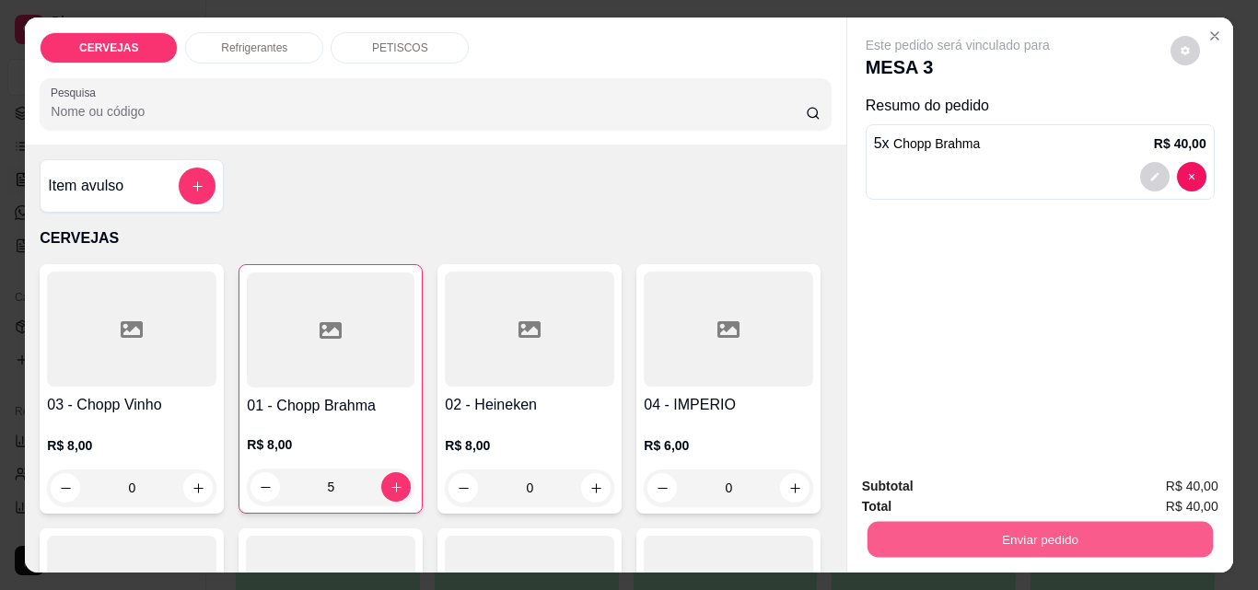
click at [1023, 528] on button "Enviar pedido" at bounding box center [1038, 539] width 345 height 36
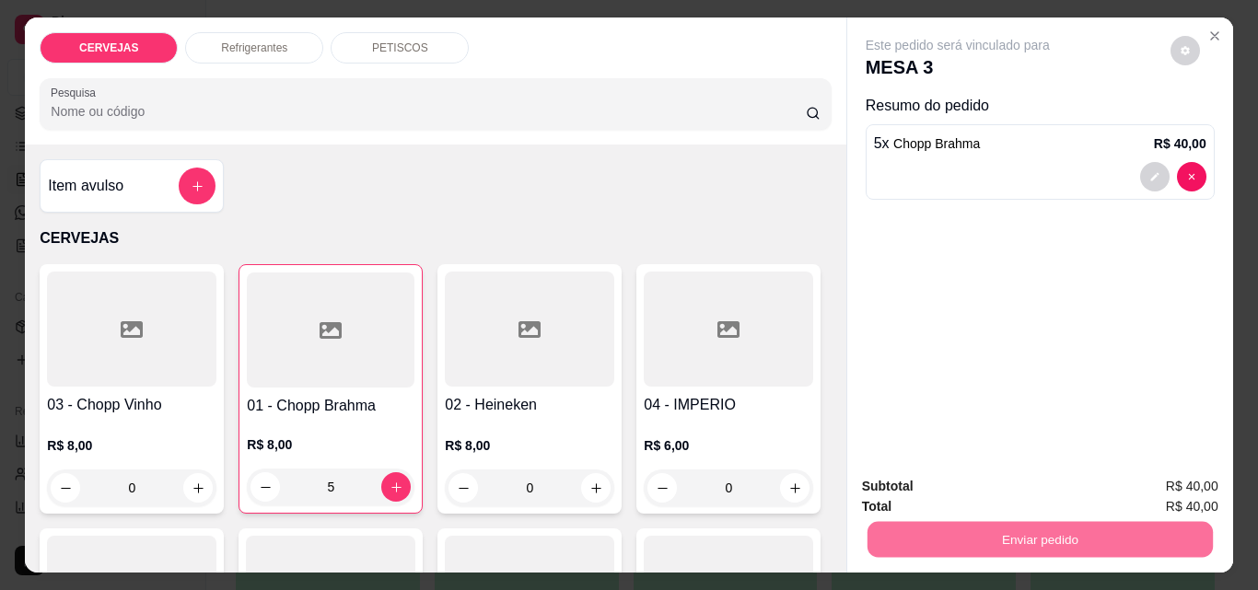
click at [1140, 476] on button "Enviar pedido" at bounding box center [1170, 487] width 104 height 35
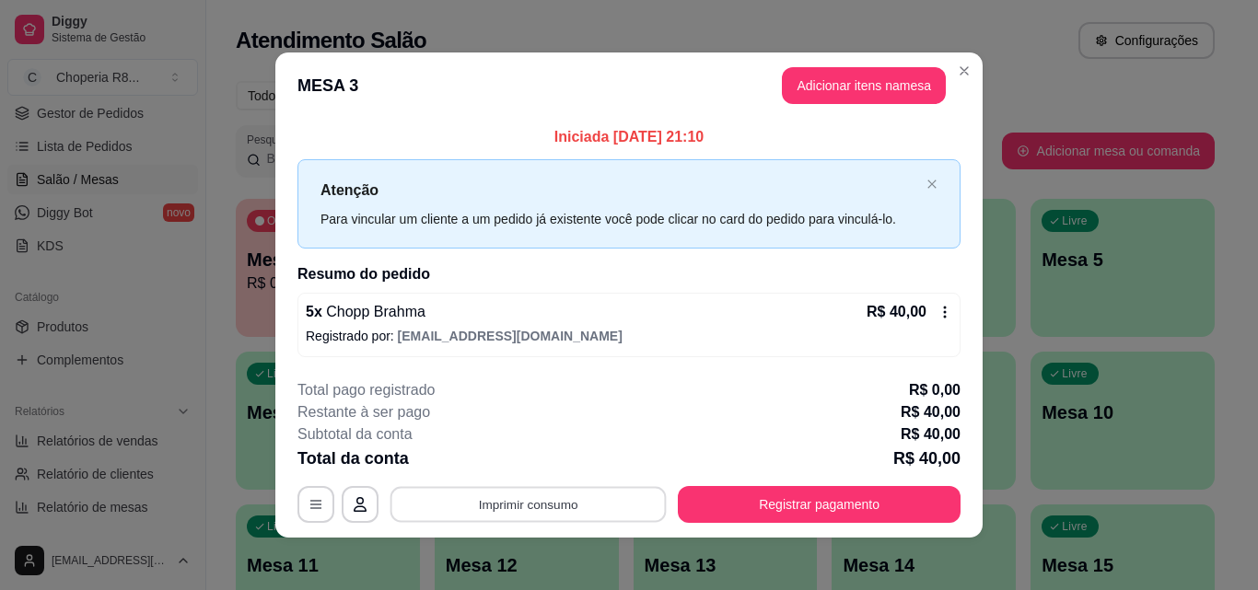
click at [573, 513] on button "Imprimir consumo" at bounding box center [528, 505] width 276 height 36
click at [578, 469] on button "IMPRESSORA" at bounding box center [526, 461] width 133 height 29
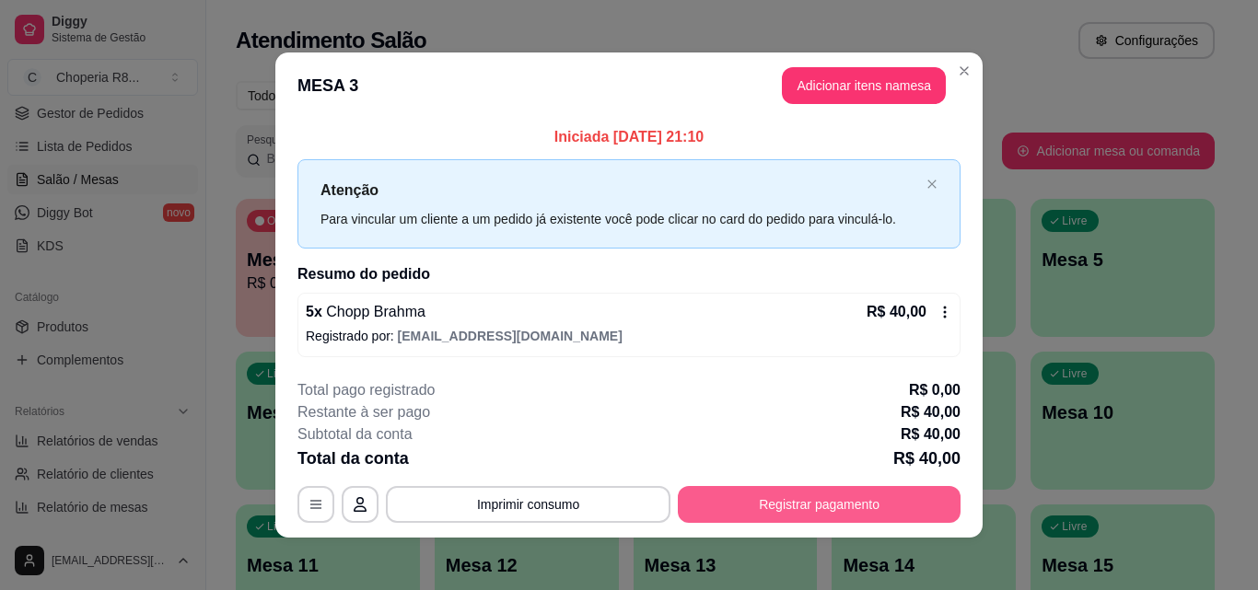
click at [892, 496] on button "Registrar pagamento" at bounding box center [819, 504] width 283 height 37
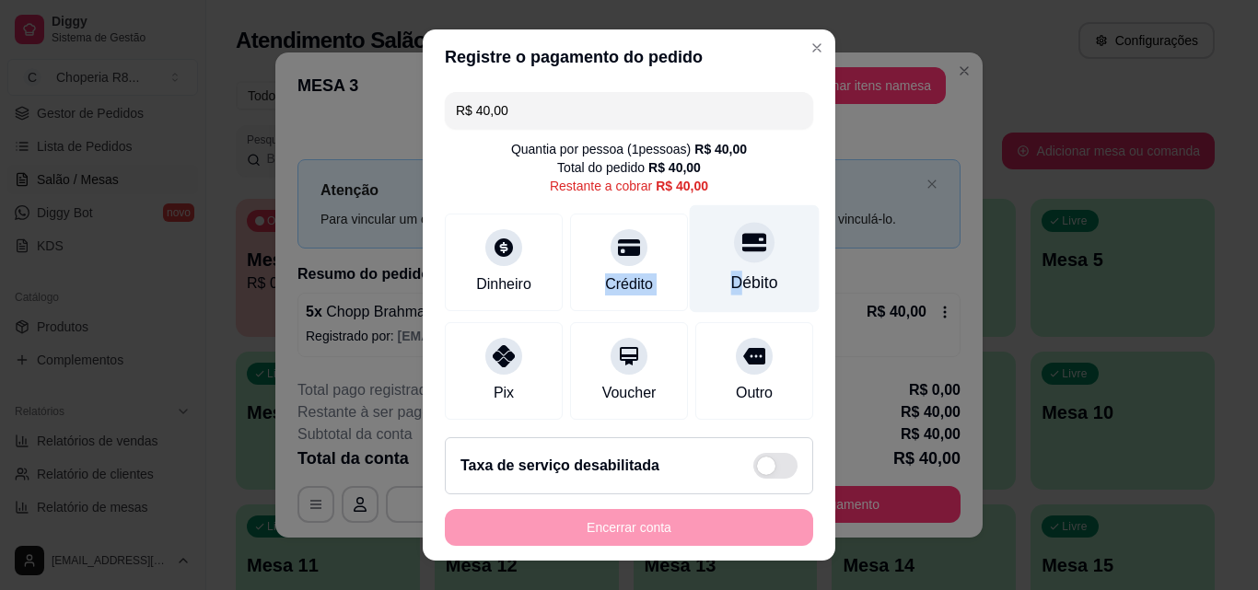
drag, startPoint x: 580, startPoint y: 261, endPoint x: 727, endPoint y: 262, distance: 147.3
click at [719, 290] on div "Dinheiro Crédito Débito" at bounding box center [629, 263] width 368 height 98
click at [734, 262] on div at bounding box center [754, 242] width 41 height 41
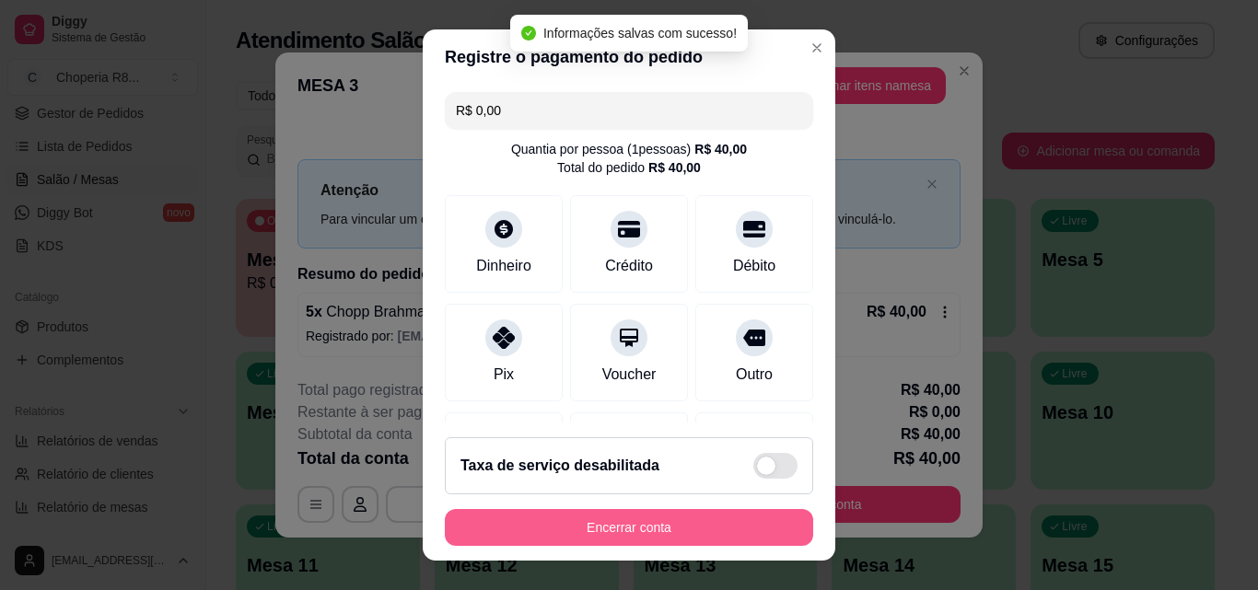
type input "R$ 0,00"
click at [628, 527] on button "Encerrar conta" at bounding box center [628, 528] width 357 height 36
